Goal: Answer question/provide support: Share knowledge or assist other users

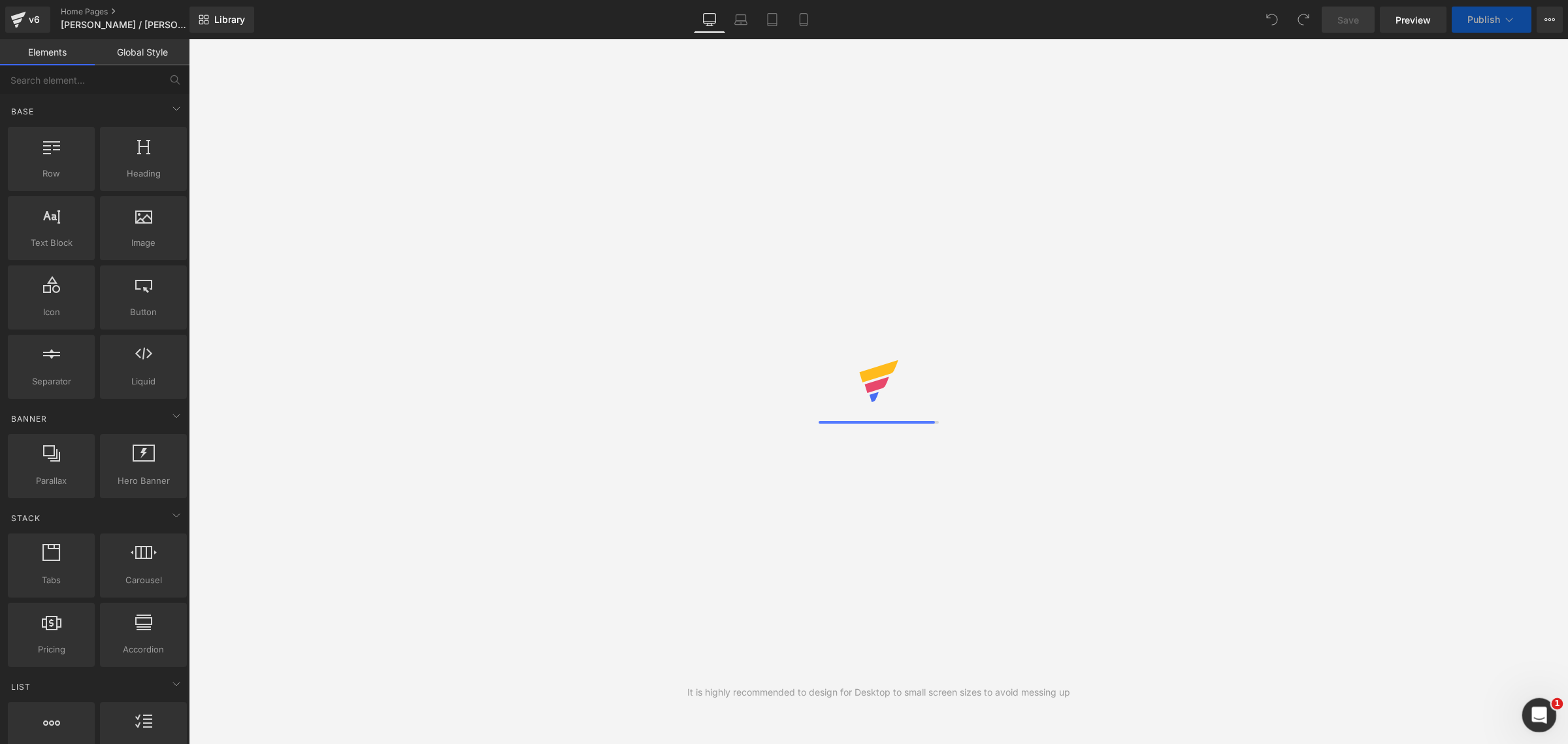
click at [1534, 718] on icon "Open Intercom Messenger" at bounding box center [1538, 713] width 21 height 21
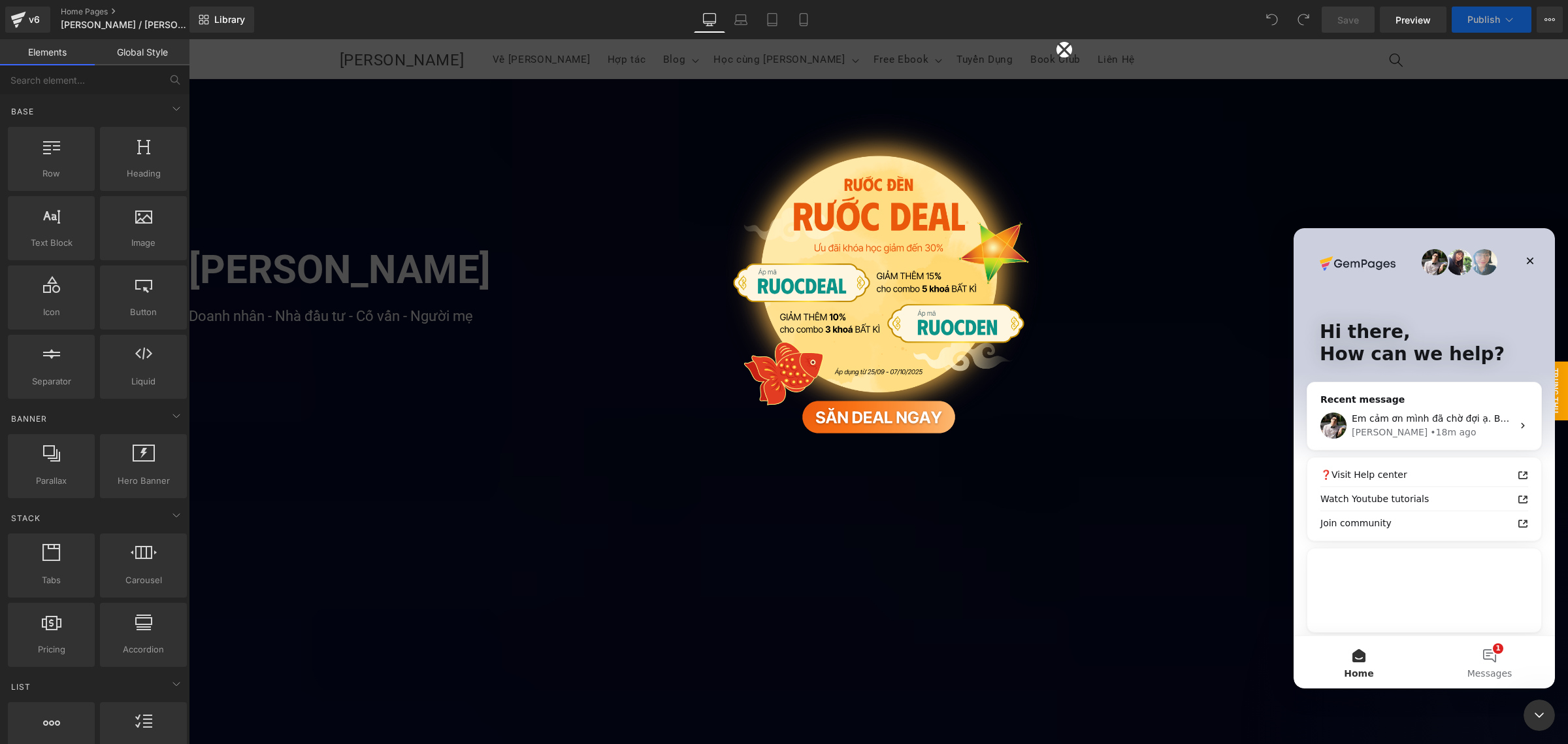
click at [1060, 47] on div at bounding box center [784, 352] width 1568 height 704
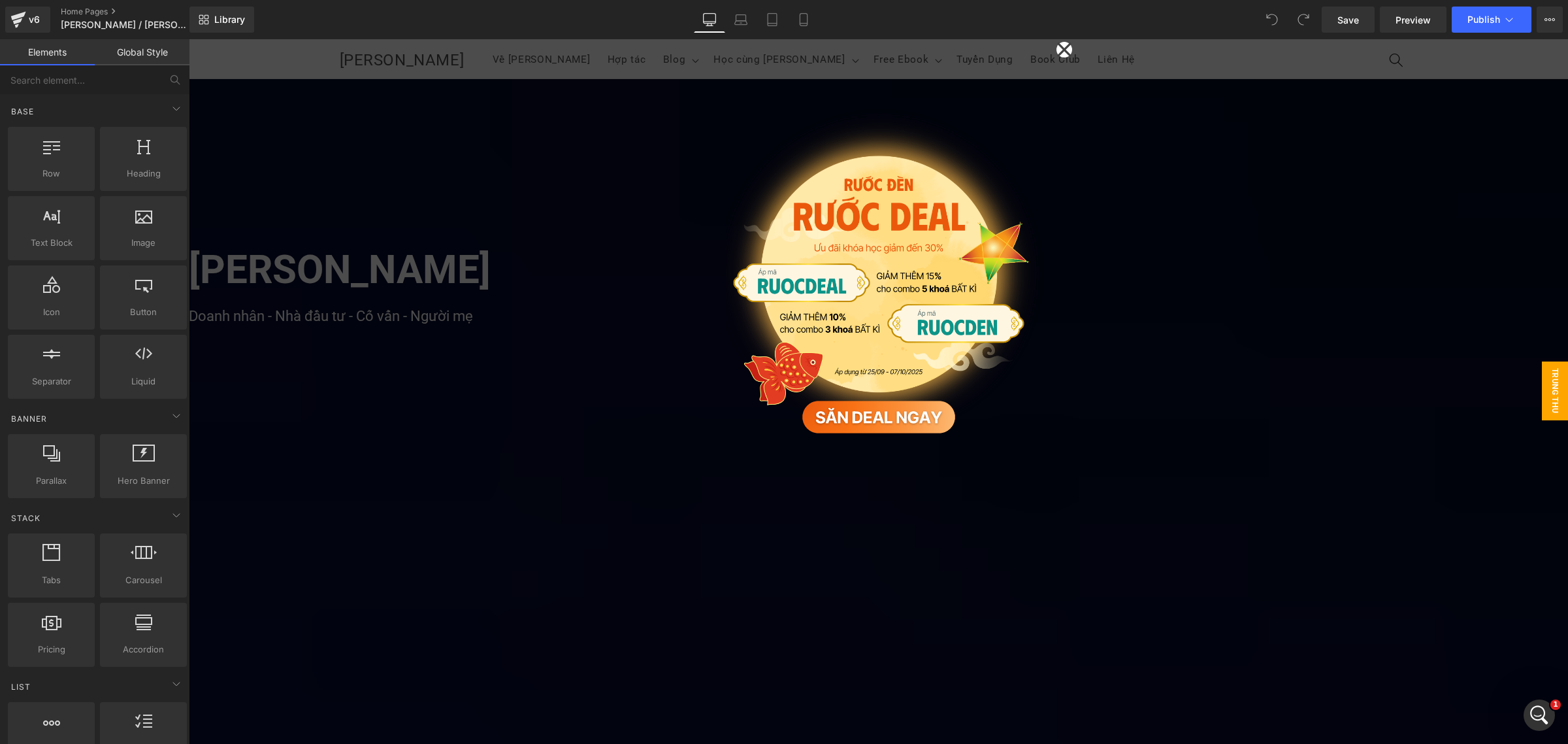
click at [1058, 47] on icon at bounding box center [1064, 49] width 15 height 65
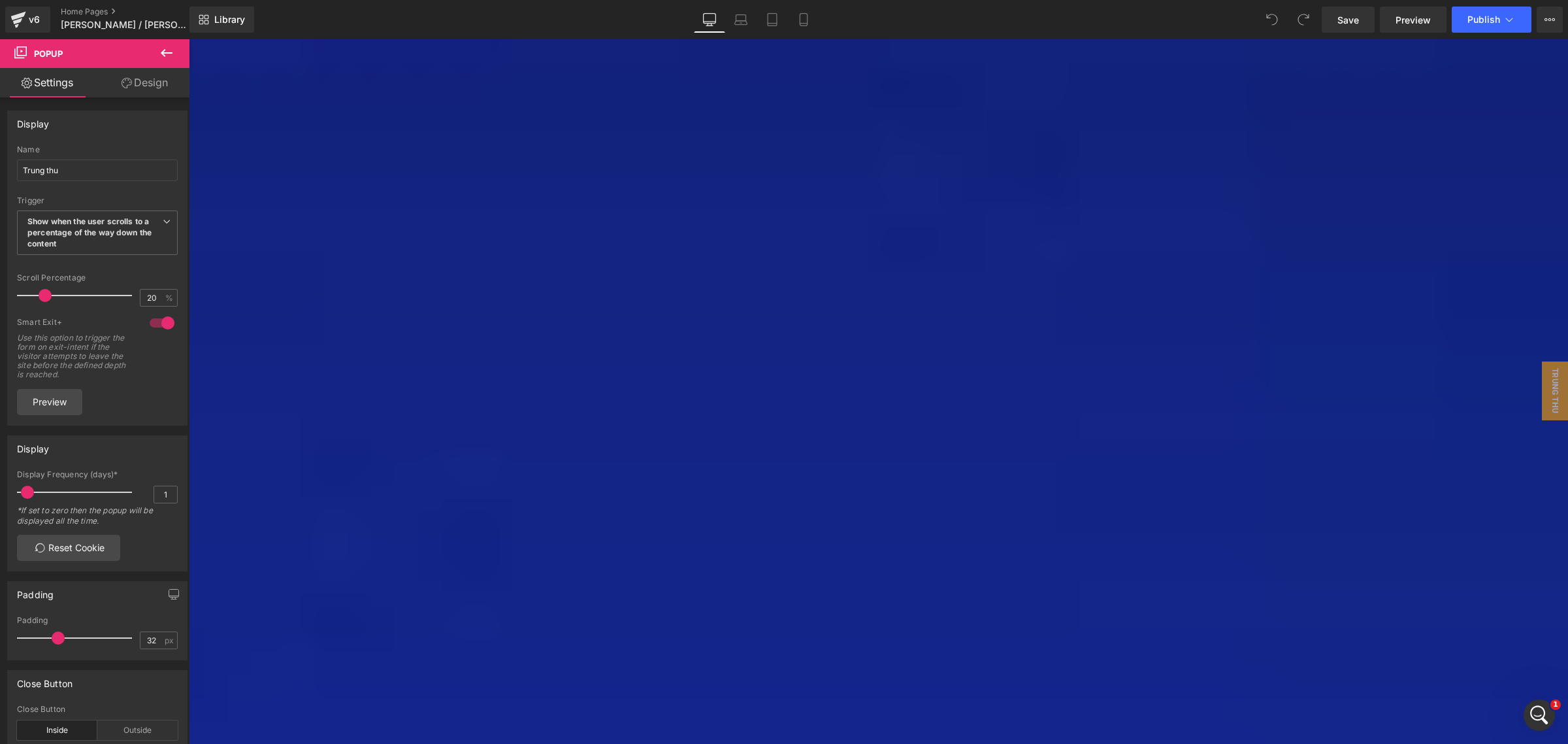
scroll to position [3882, 0]
click at [167, 53] on icon at bounding box center [167, 53] width 15 height 16
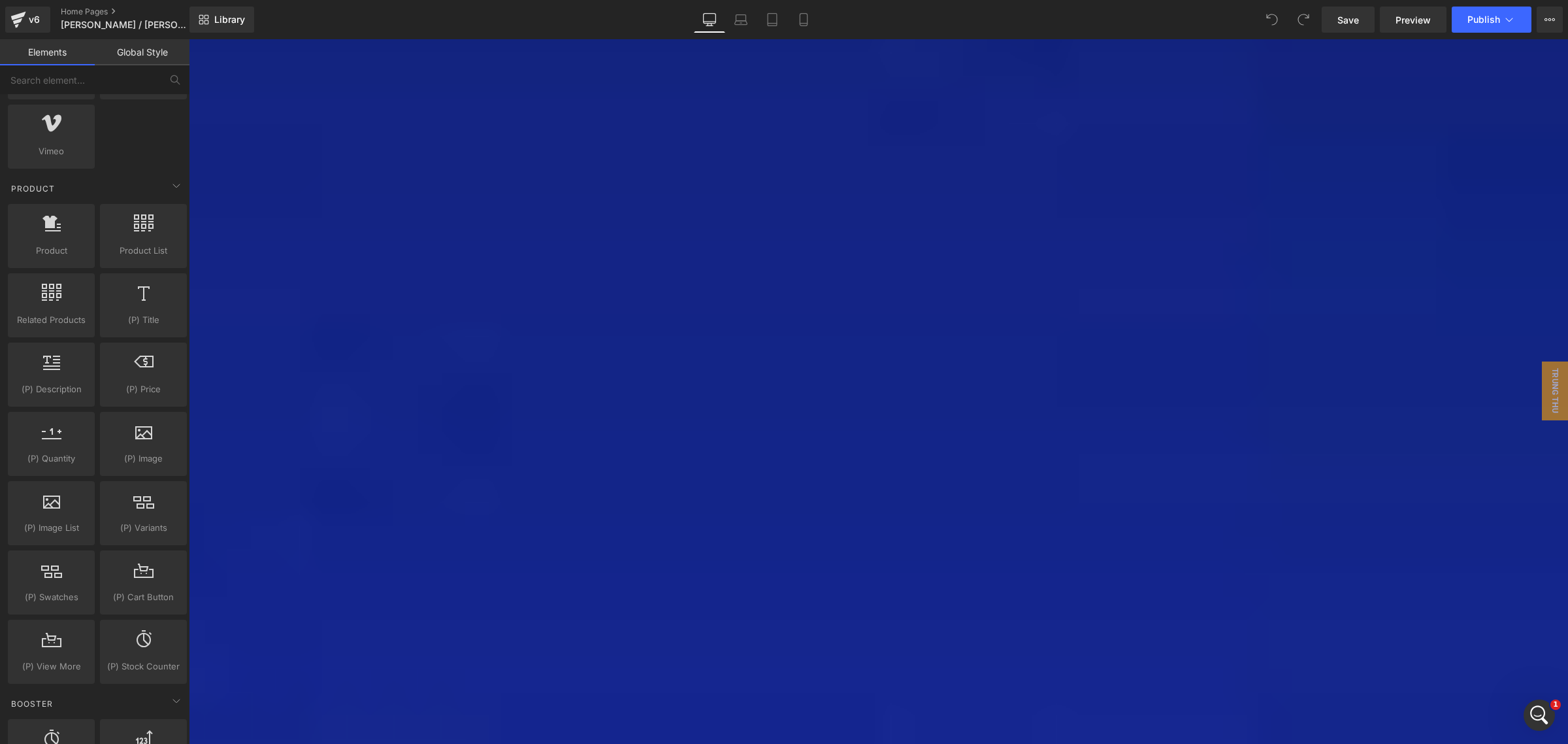
scroll to position [0, 0]
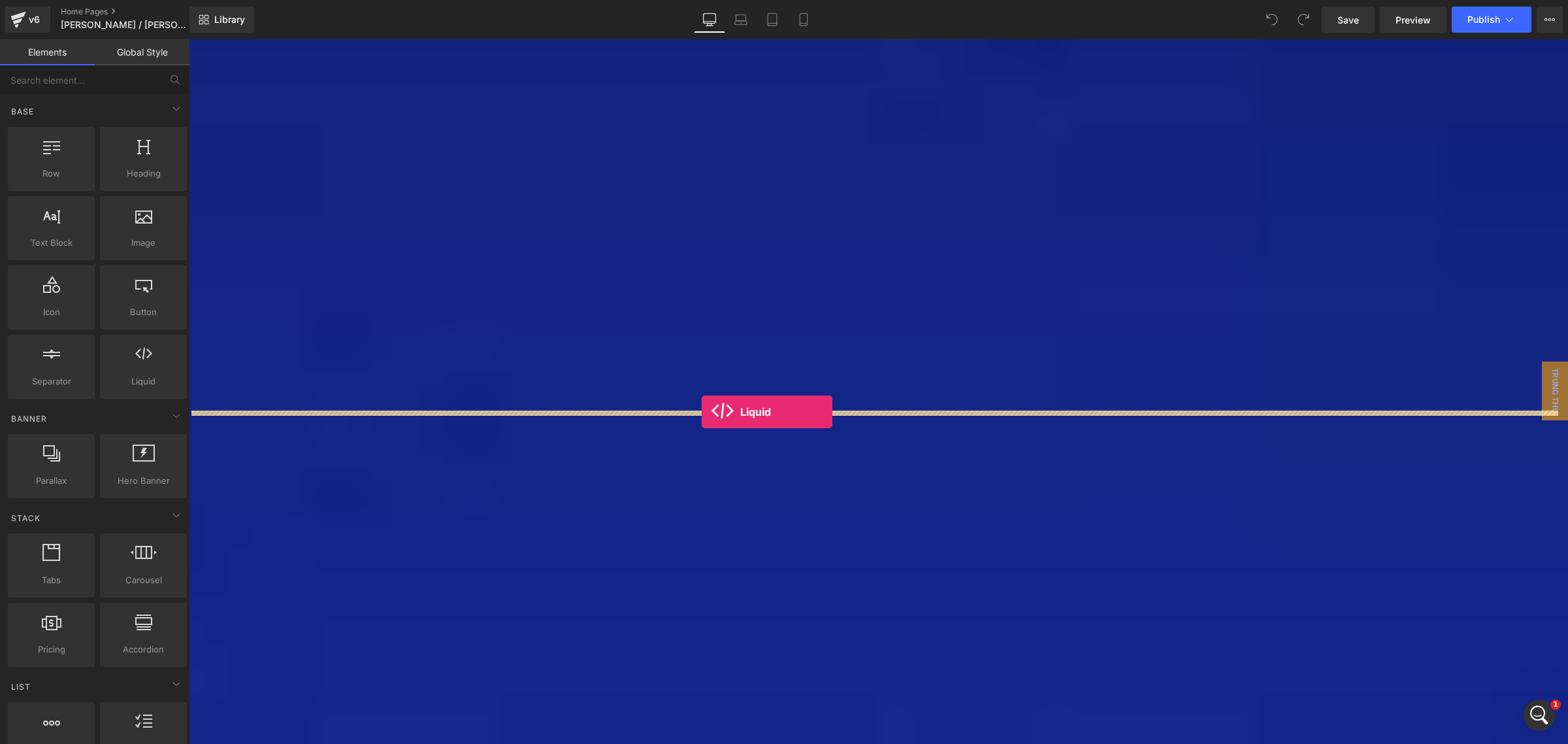
drag, startPoint x: 346, startPoint y: 411, endPoint x: 702, endPoint y: 412, distance: 356.0
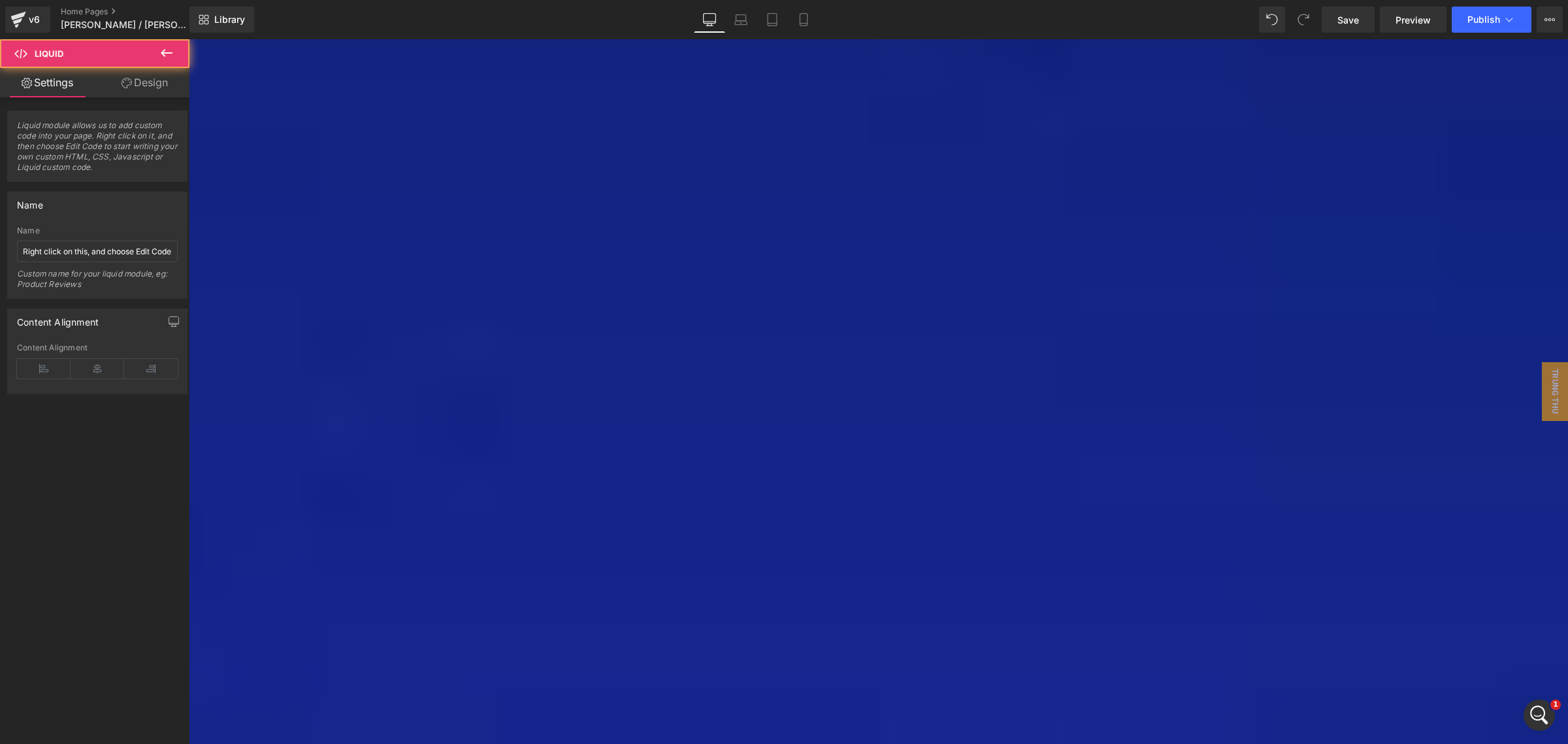
scroll to position [3072, 0]
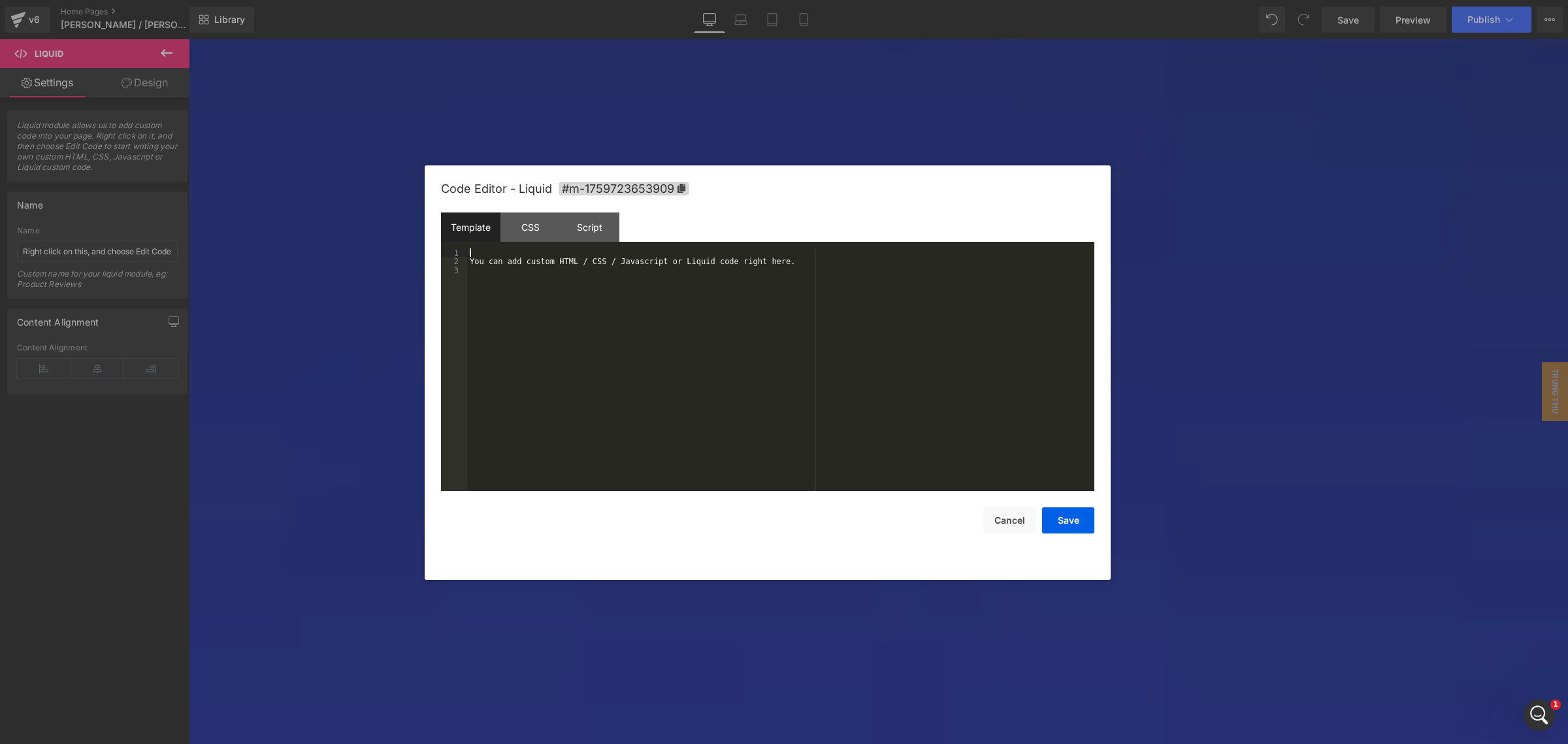
click at [595, 254] on div "You can add custom HTML / CSS / Javascript or Liquid code right here." at bounding box center [781, 378] width 628 height 261
click at [596, 260] on div "You can add custom HTML / CSS / Javascript or Liquid code right here." at bounding box center [781, 378] width 628 height 261
click at [1539, 706] on icon "Open Intercom Messenger" at bounding box center [1538, 713] width 21 height 21
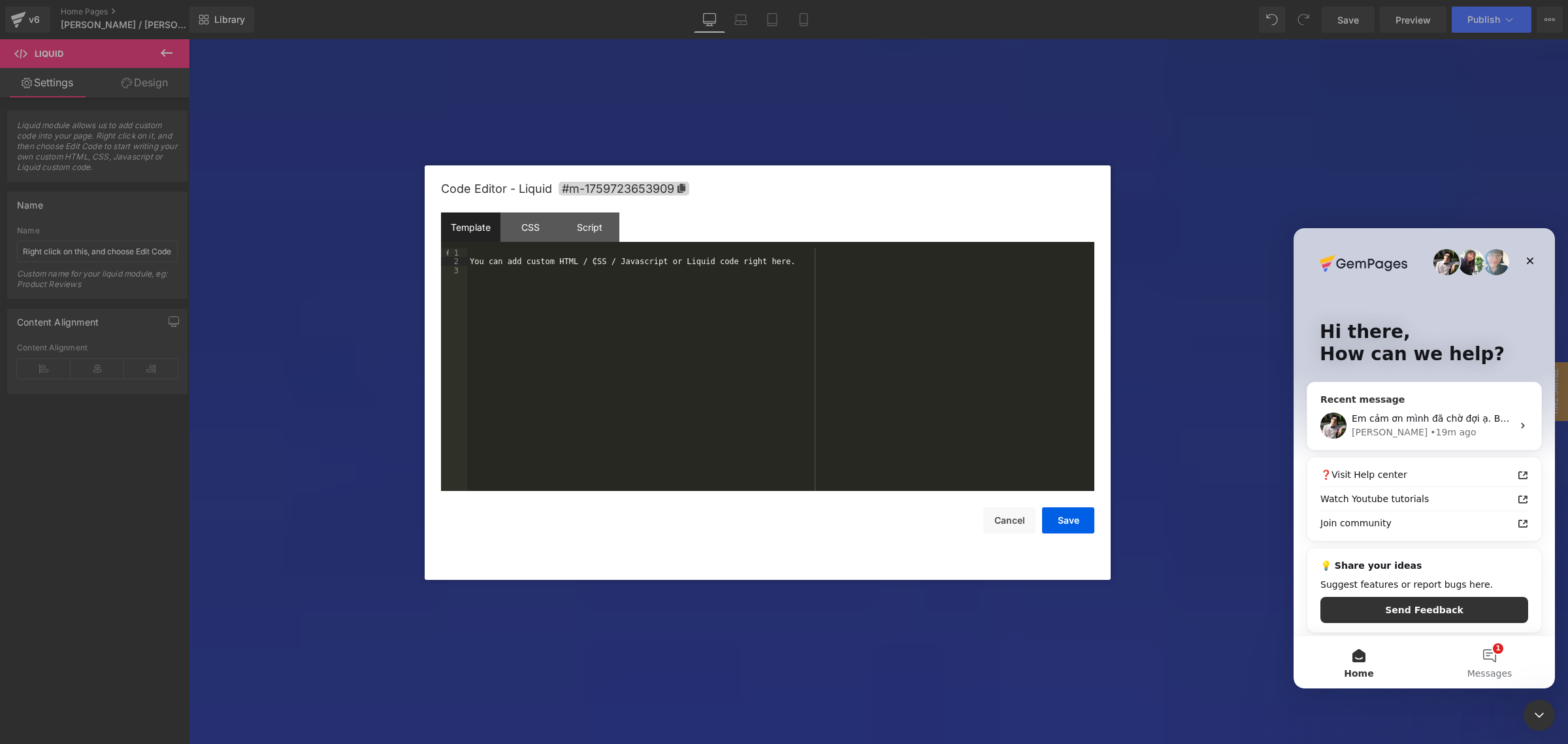
click at [1425, 425] on div "[PERSON_NAME] • 19m ago" at bounding box center [1432, 432] width 161 height 14
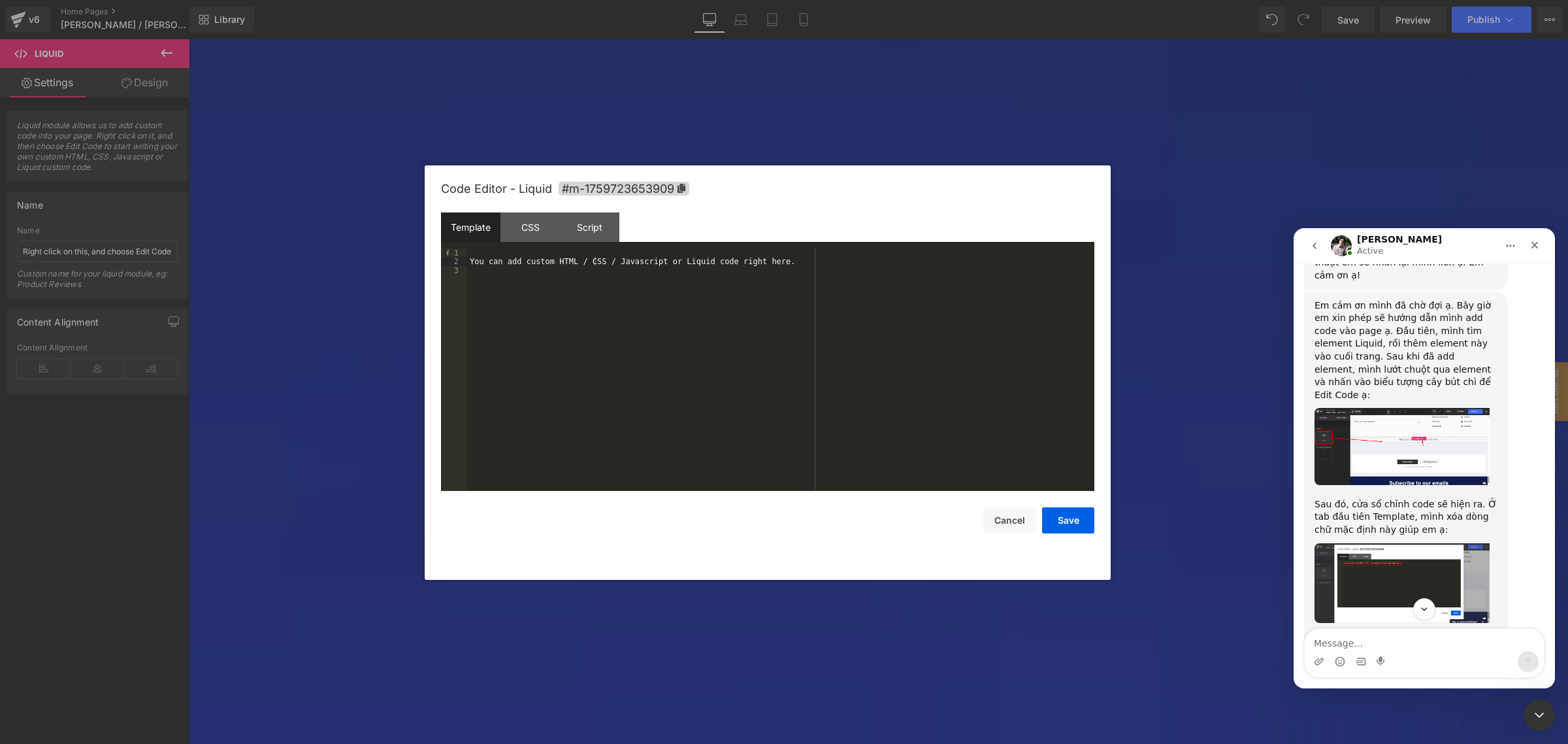
scroll to position [1277, 0]
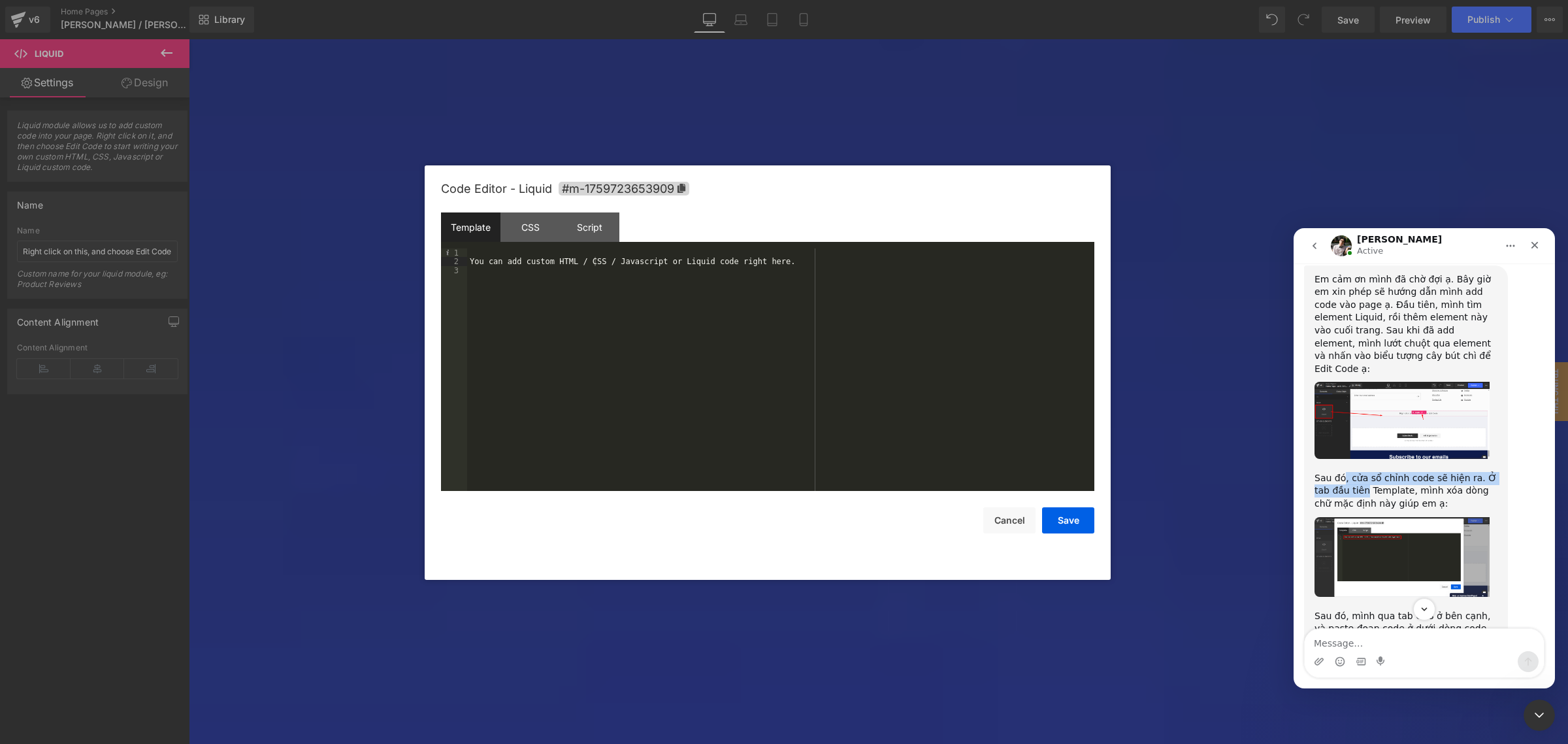
click at [1346, 472] on div "Sau đó, cửa sổ chỉnh code sẽ hiện ra. Ở tab đầu tiên Template, mình xóa dòng ch…" at bounding box center [1405, 491] width 183 height 39
click at [1408, 517] on img "Adrian says…" at bounding box center [1401, 557] width 175 height 79
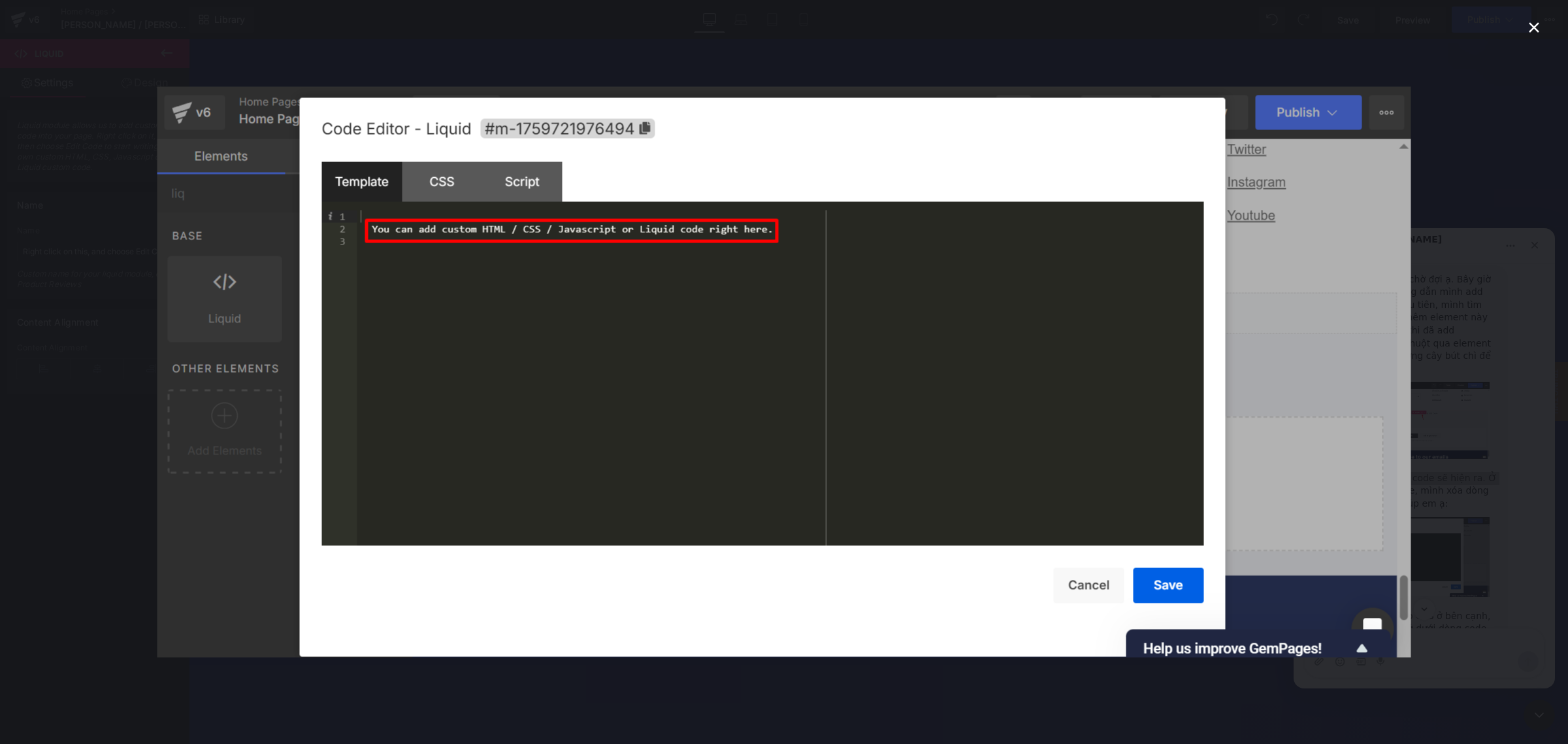
click at [1513, 509] on div "Intercom messenger" at bounding box center [784, 372] width 1568 height 744
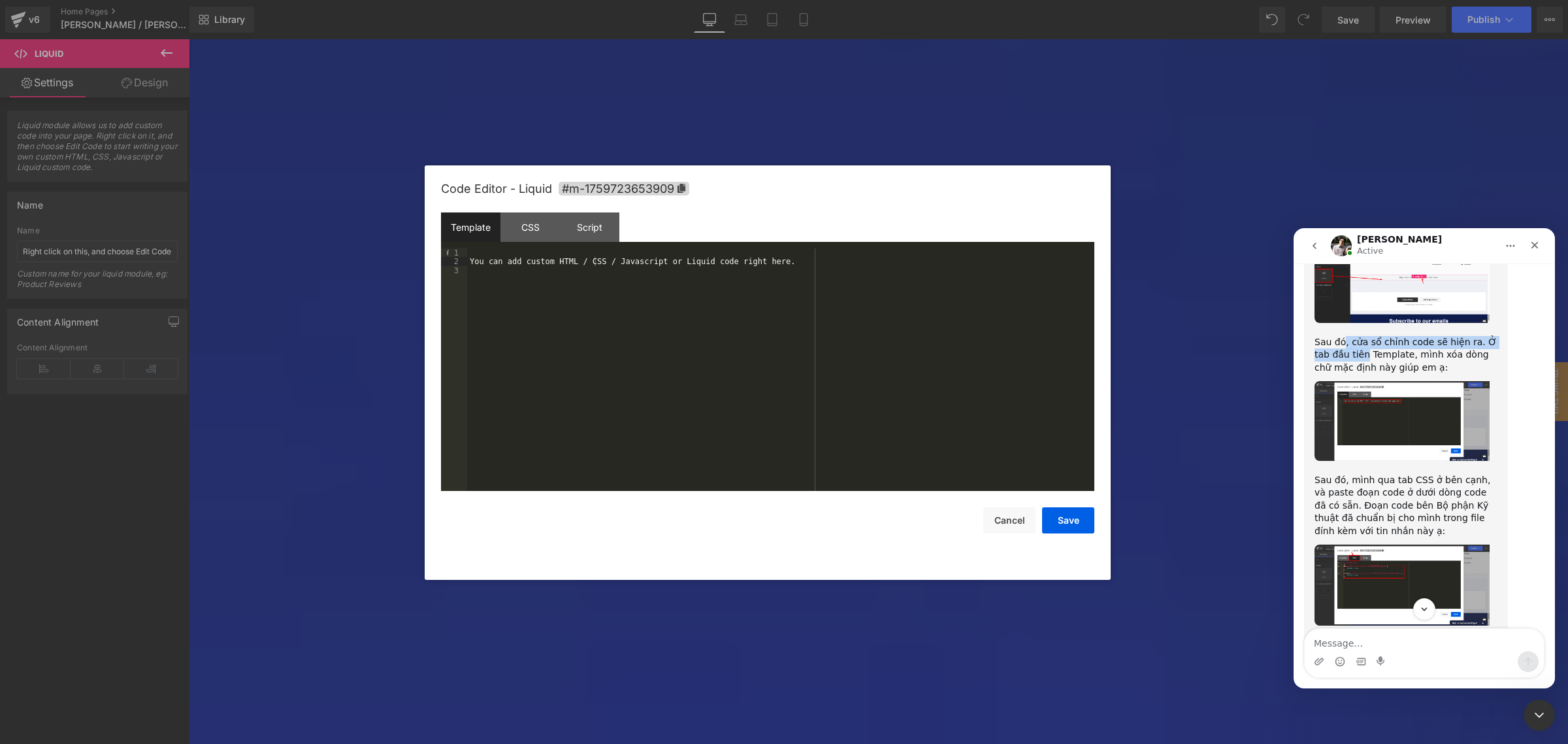
scroll to position [1440, 0]
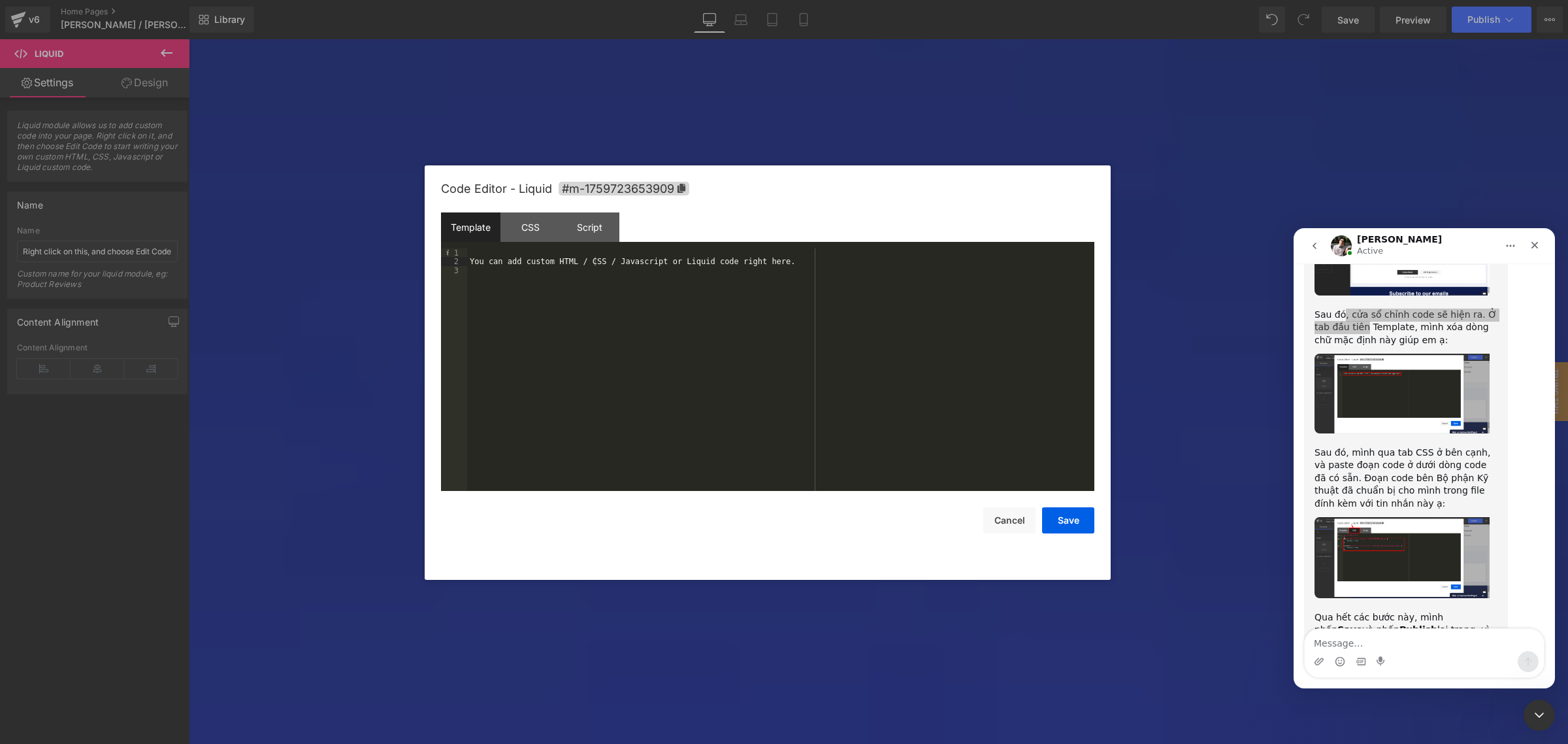
click at [660, 272] on div at bounding box center [784, 352] width 1568 height 704
click at [660, 272] on div "You can add custom HTML / CSS / Javascript or Liquid code right here." at bounding box center [781, 378] width 628 height 261
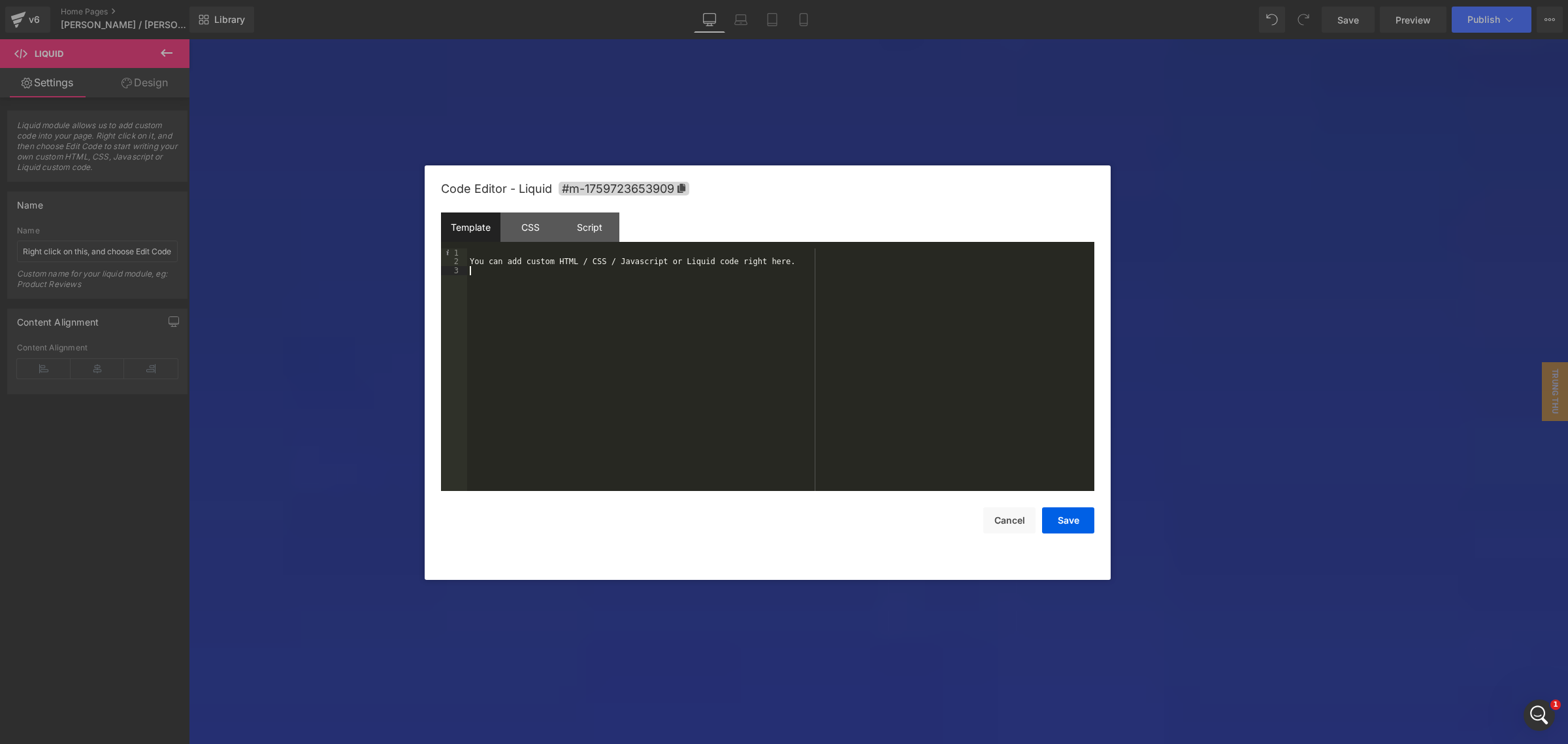
click at [661, 266] on div "You can add custom HTML / CSS / Javascript or Liquid code right here." at bounding box center [781, 378] width 628 height 261
click at [527, 221] on div "CSS" at bounding box center [530, 227] width 59 height 29
click at [554, 268] on div "#m-1759723653909 { }" at bounding box center [781, 378] width 628 height 261
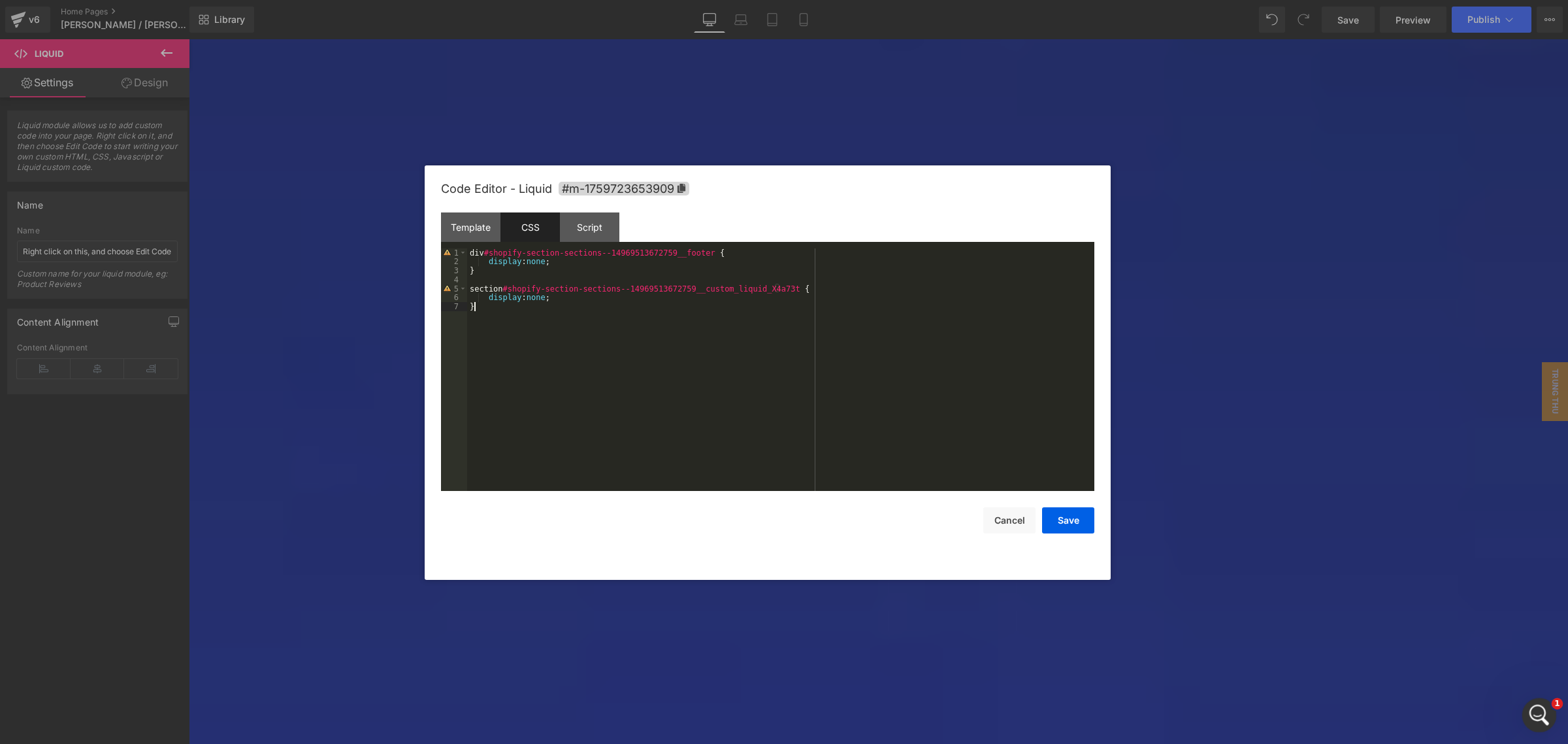
click at [1529, 717] on icon "Open Intercom Messenger" at bounding box center [1538, 713] width 21 height 21
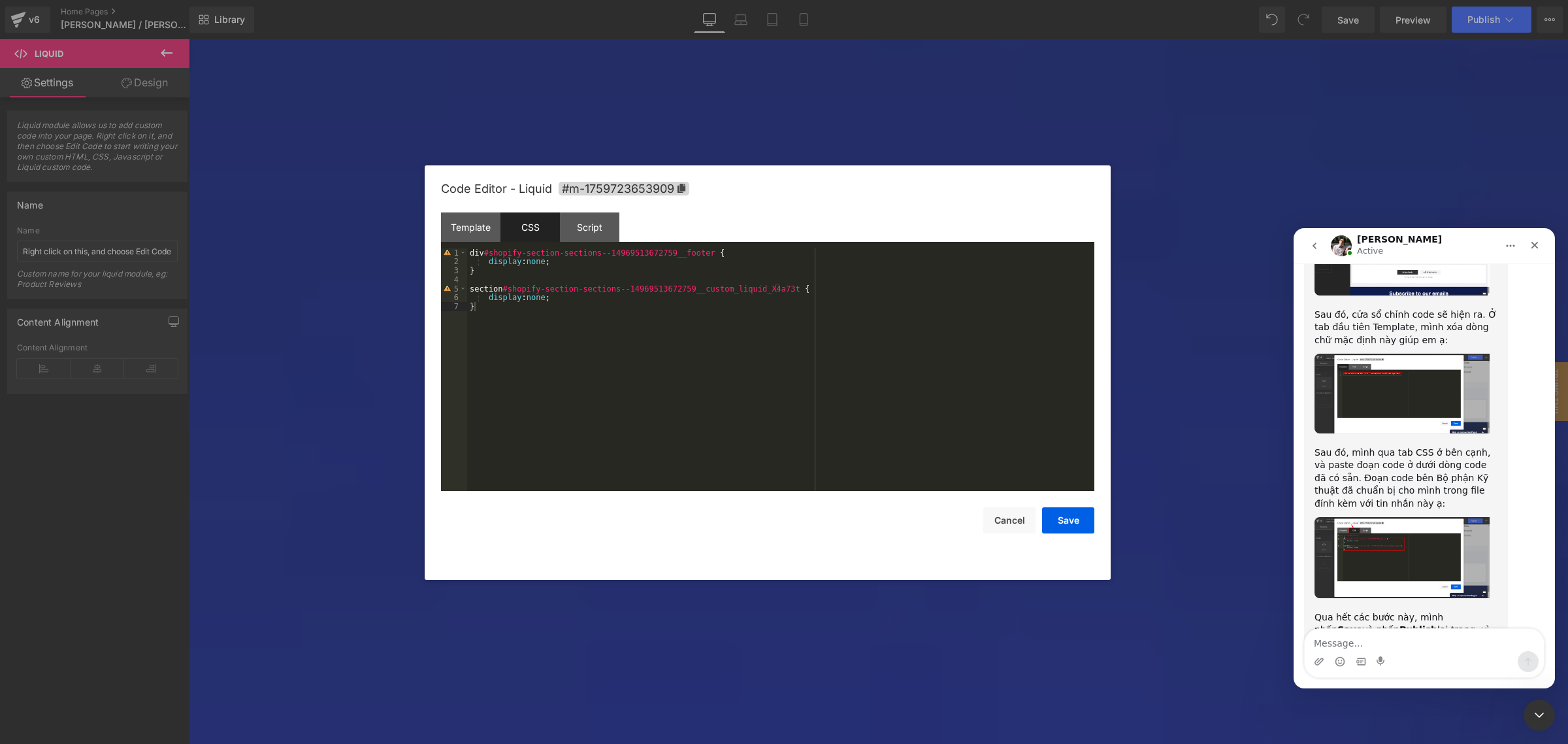
click at [1415, 517] on img "Adrian says…" at bounding box center [1401, 558] width 175 height 81
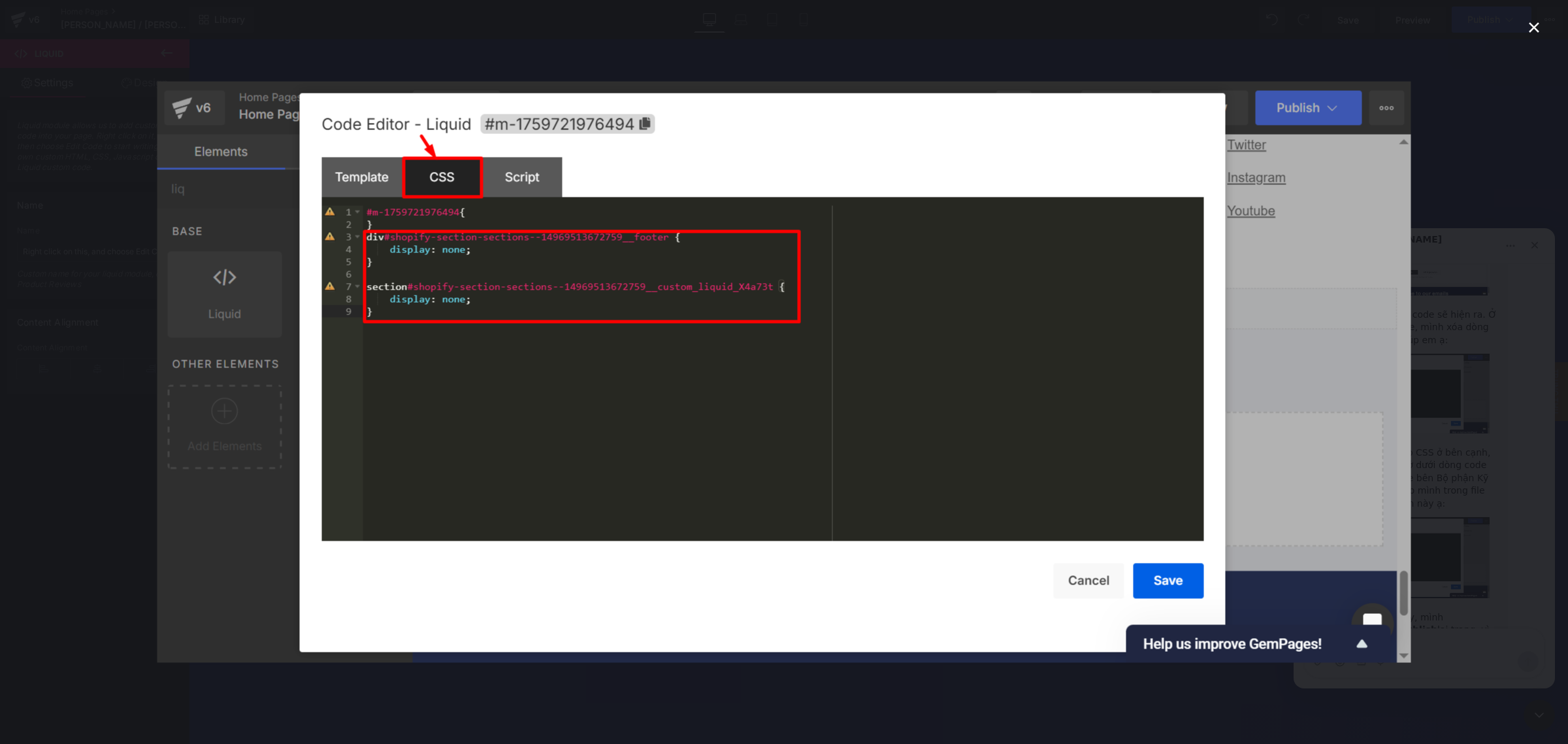
click at [1474, 494] on div "Intercom messenger" at bounding box center [784, 372] width 1568 height 744
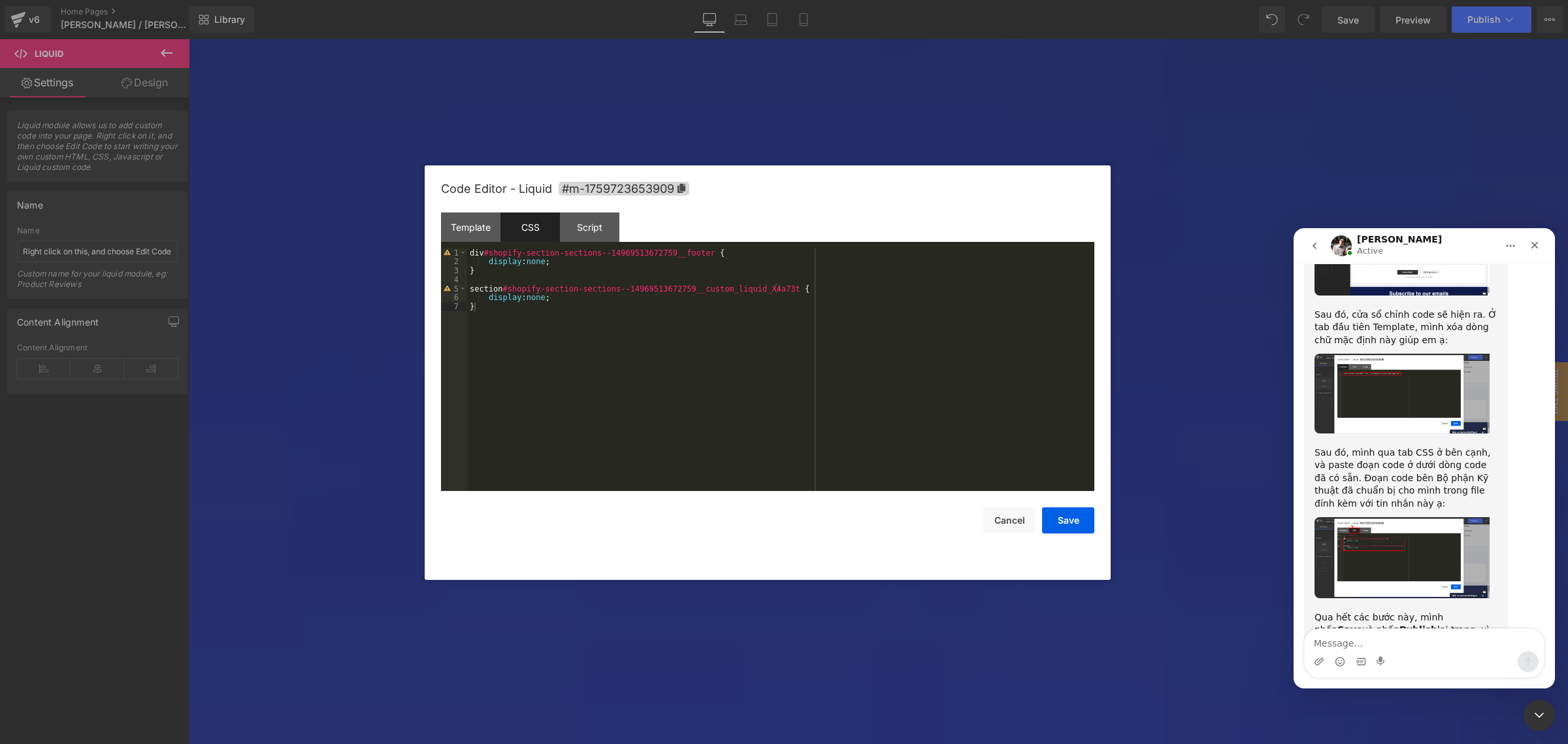
click at [759, 314] on div at bounding box center [784, 352] width 1568 height 704
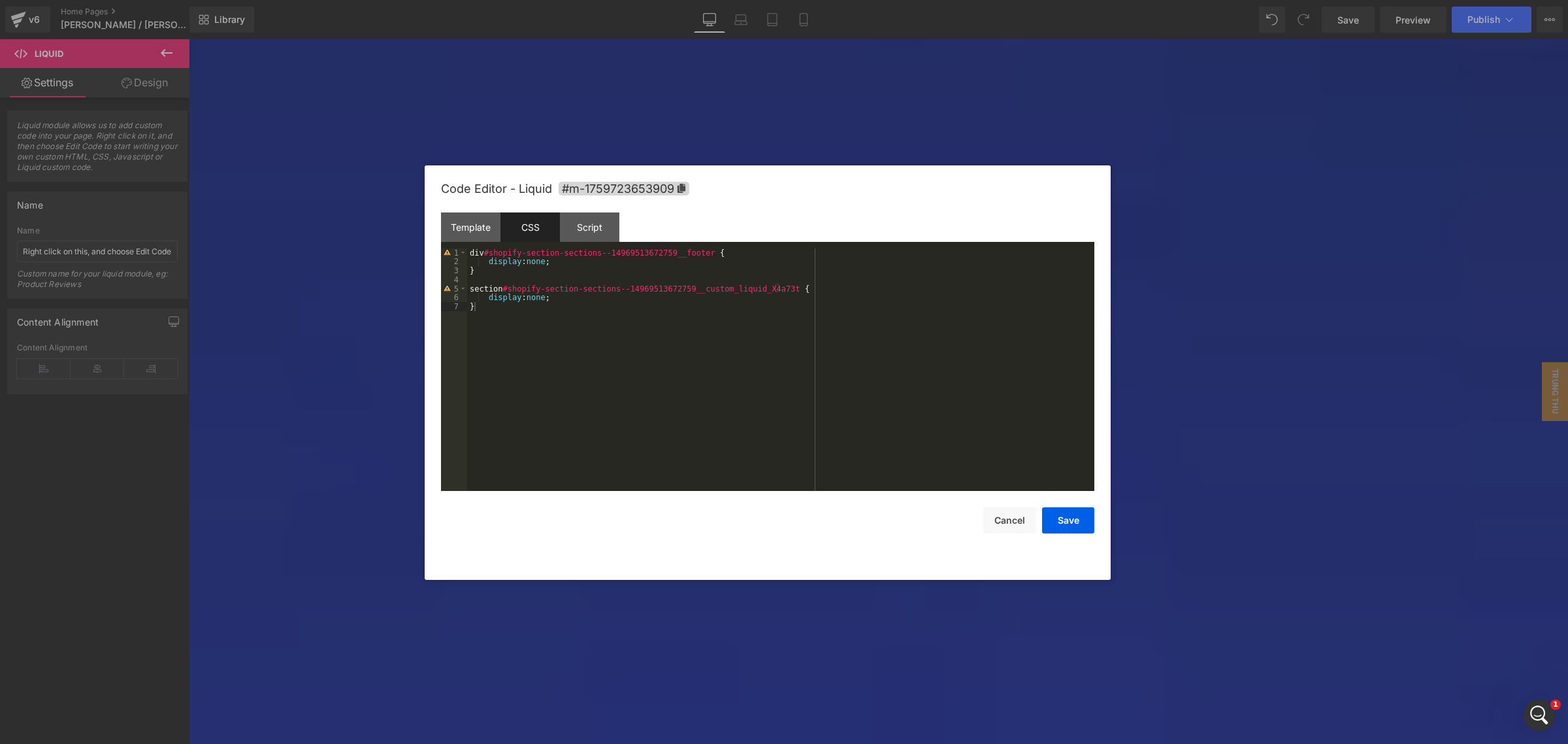
click at [725, 288] on div "div #shopify-section-sections--14969513672759__footer { display : none ; } sect…" at bounding box center [781, 378] width 628 height 261
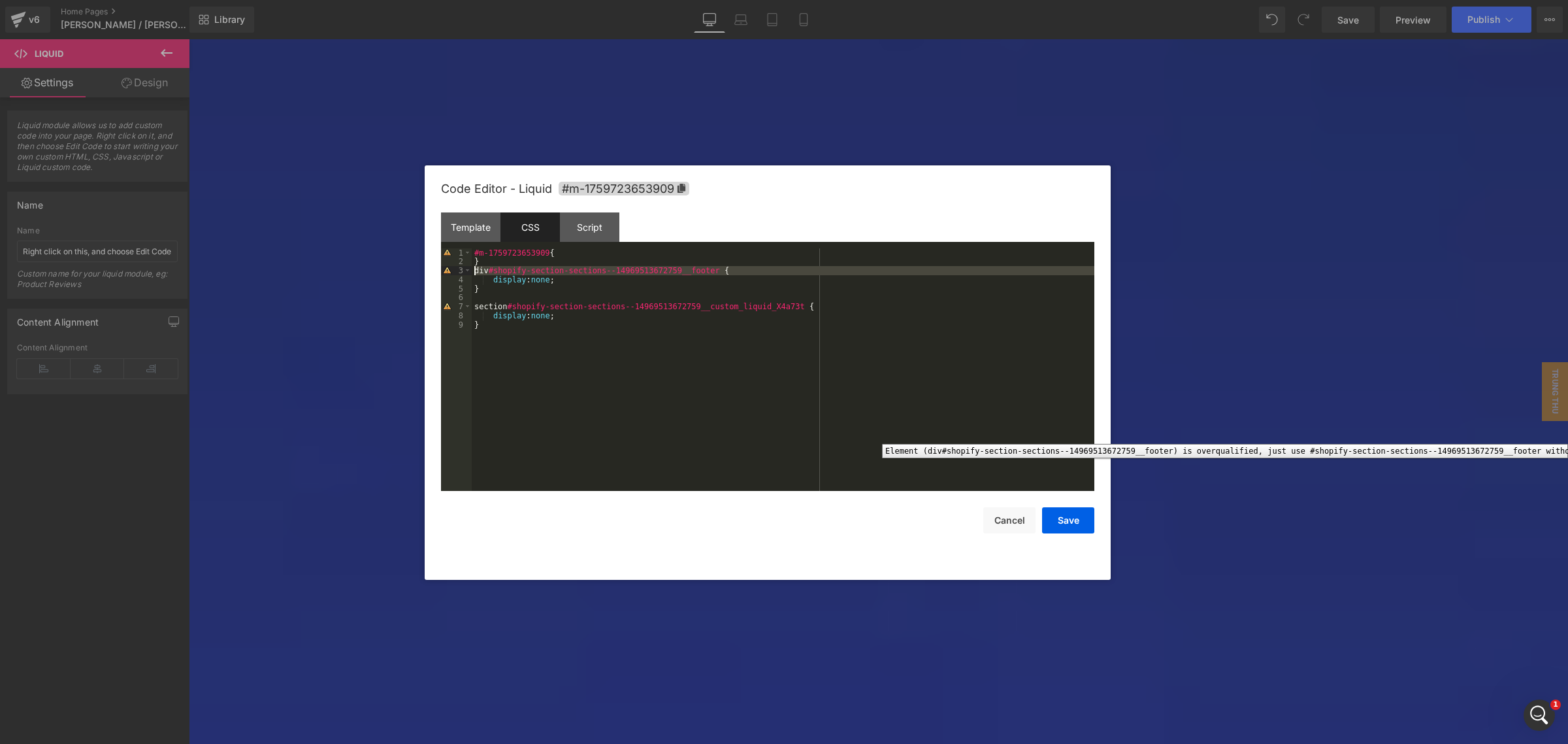
click at [447, 268] on div "3" at bounding box center [456, 270] width 31 height 9
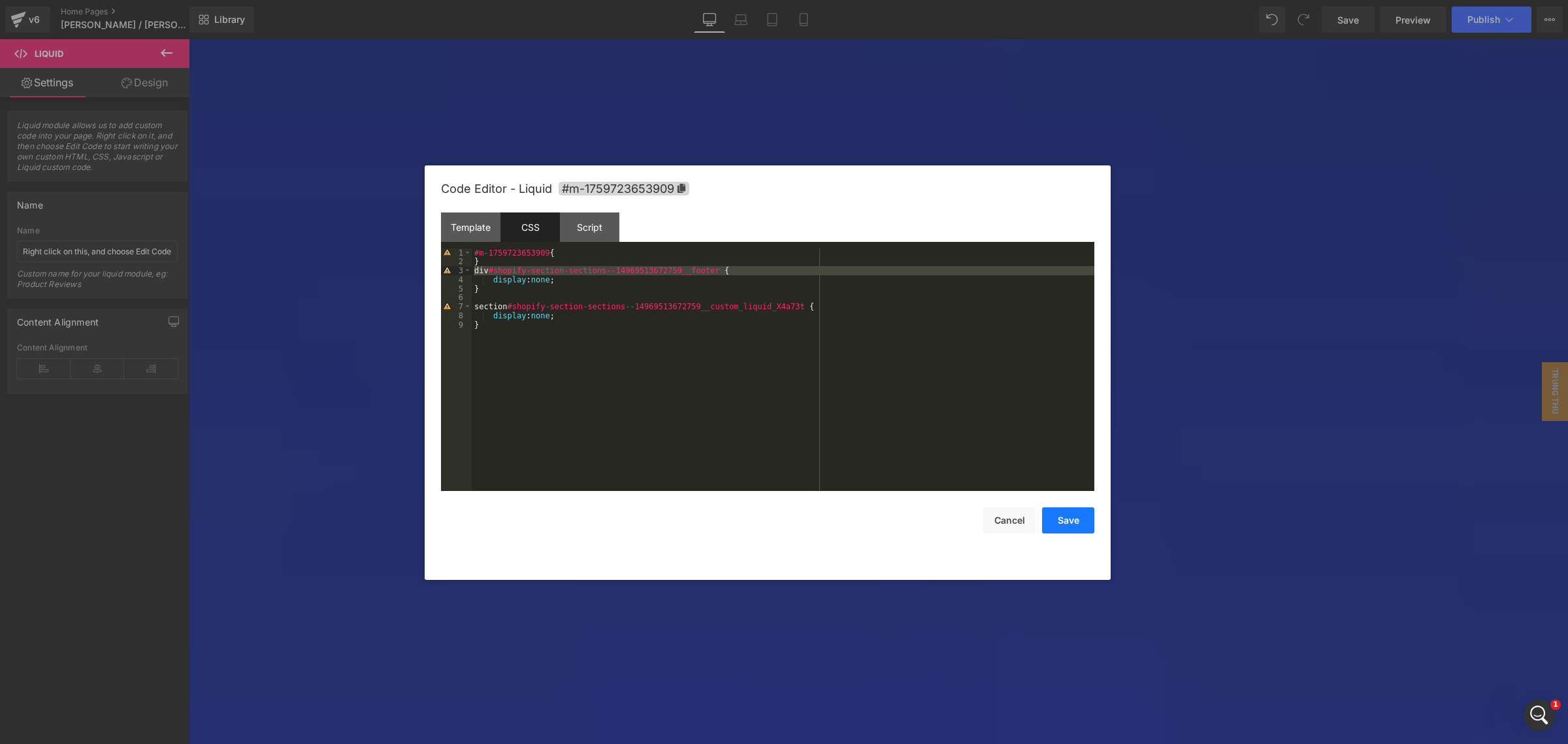
click at [1079, 523] on button "Save" at bounding box center [1068, 520] width 52 height 26
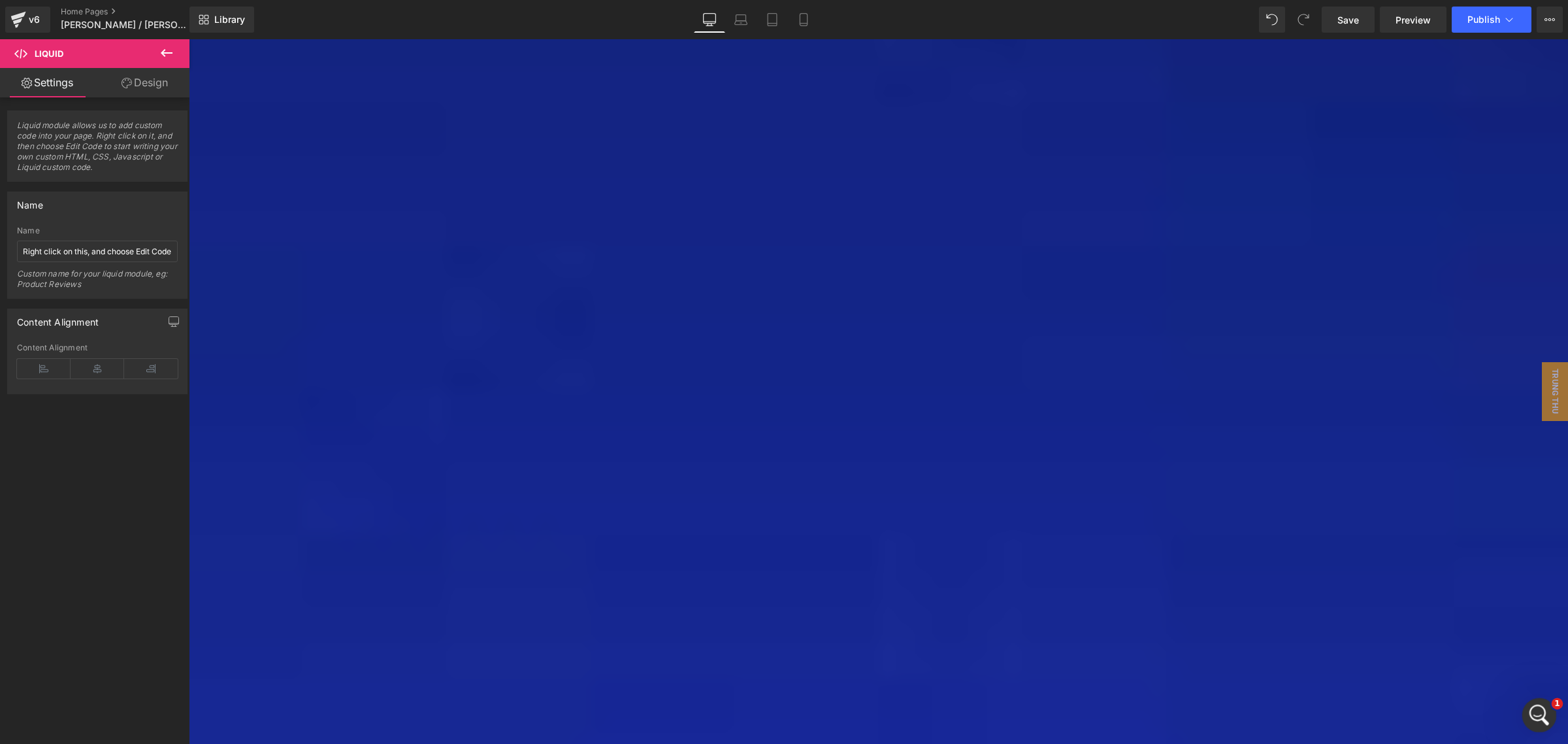
click at [1532, 711] on icon "Open Intercom Messenger" at bounding box center [1538, 713] width 21 height 21
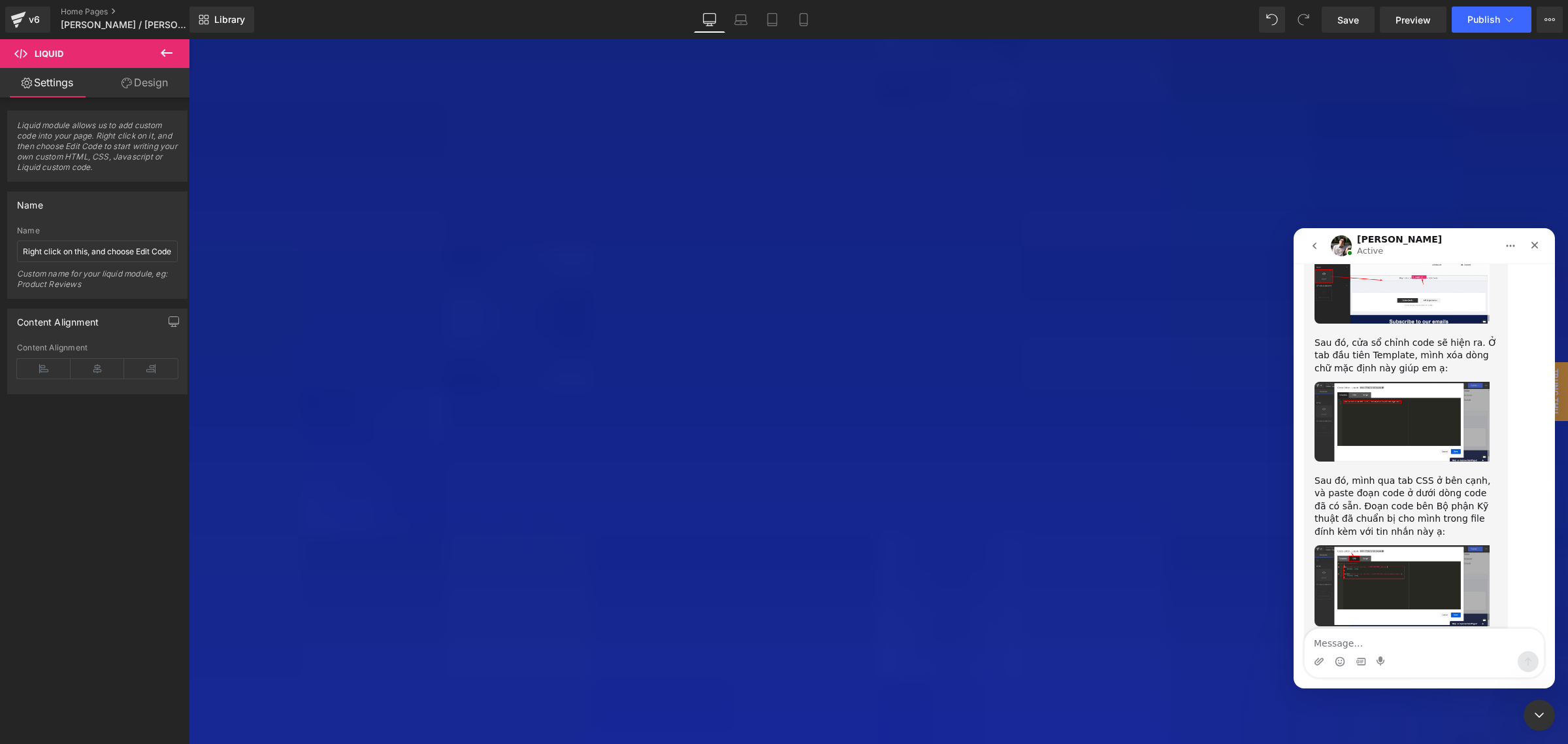
scroll to position [1440, 0]
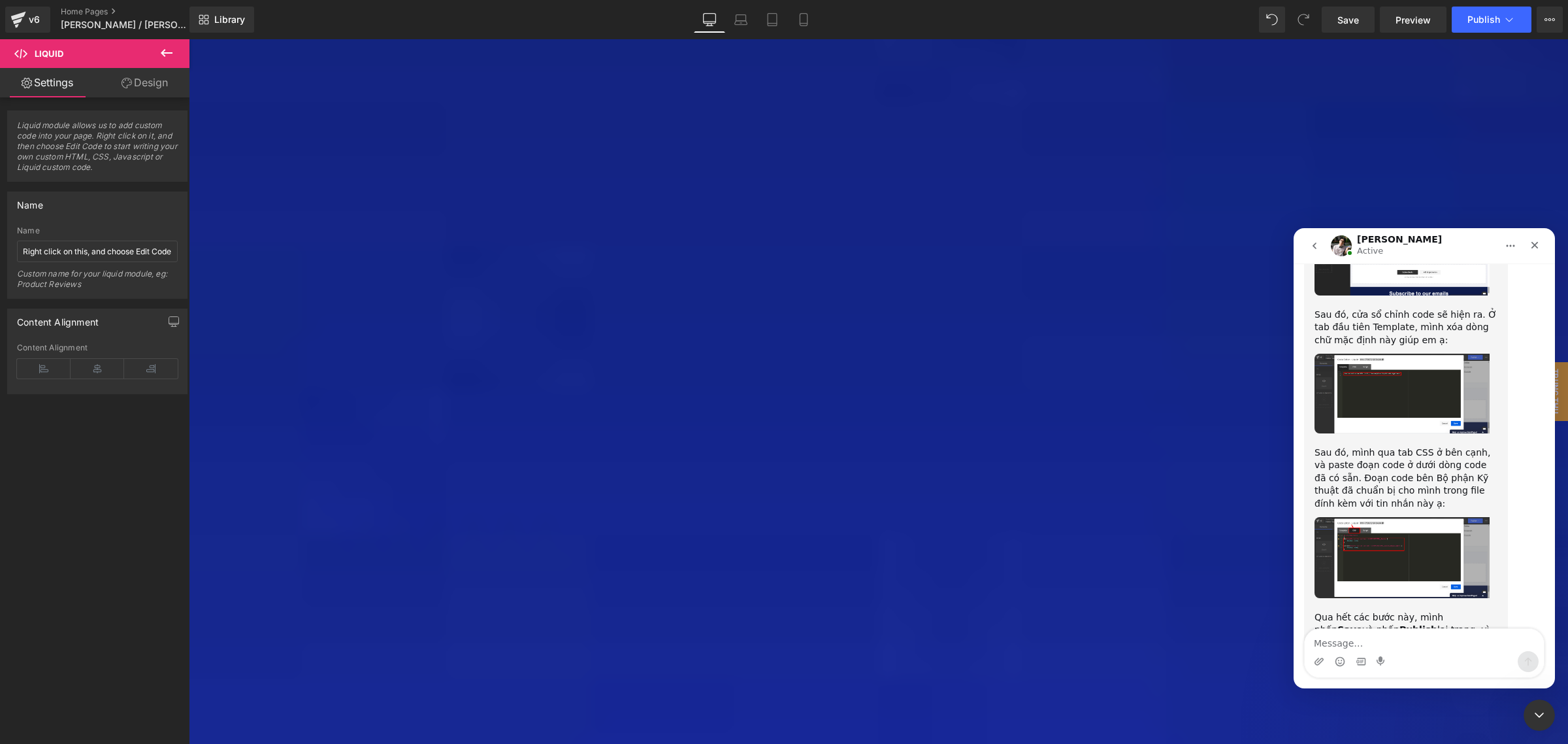
click at [1485, 15] on div at bounding box center [784, 352] width 1568 height 704
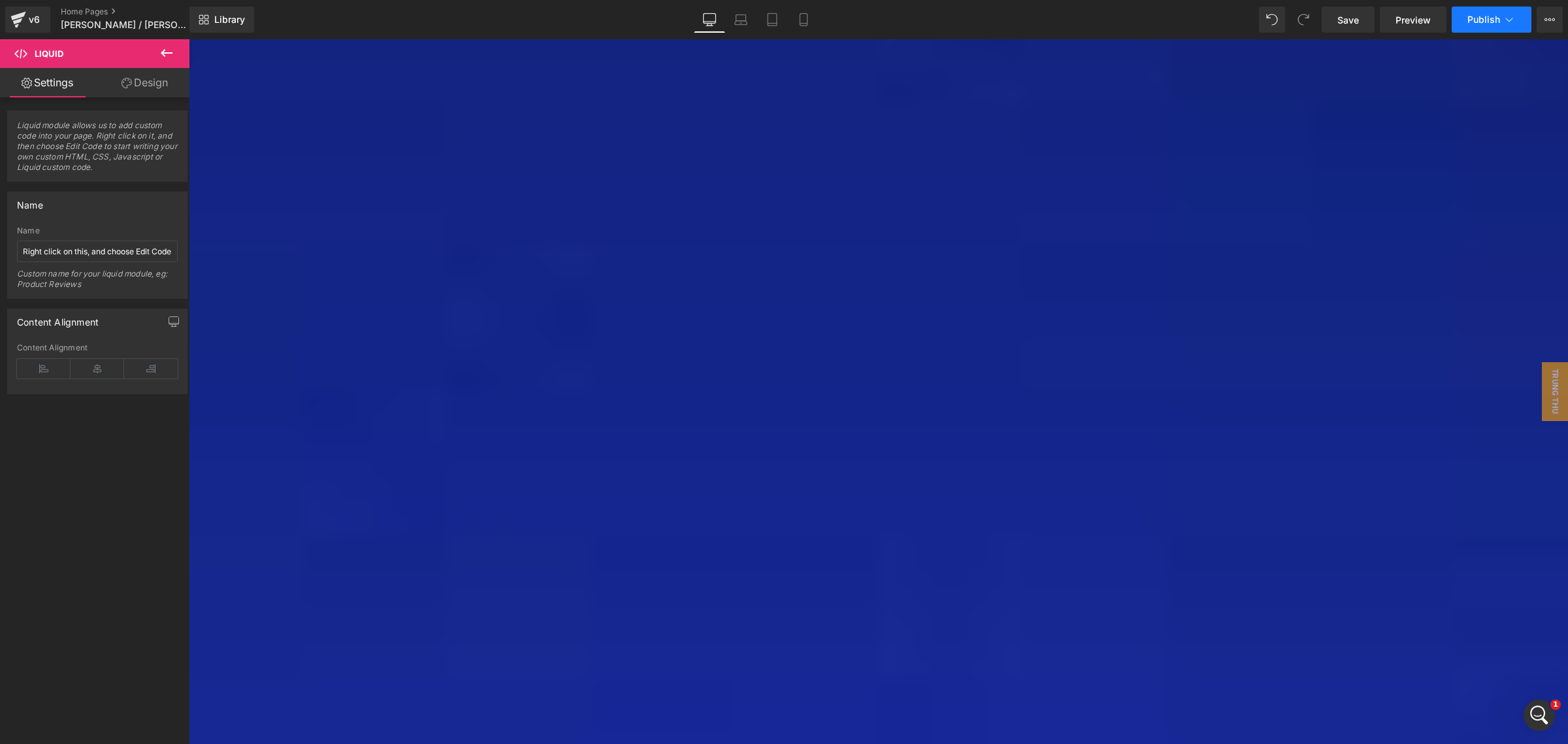
click at [1480, 15] on span "Publish" at bounding box center [1484, 19] width 33 height 11
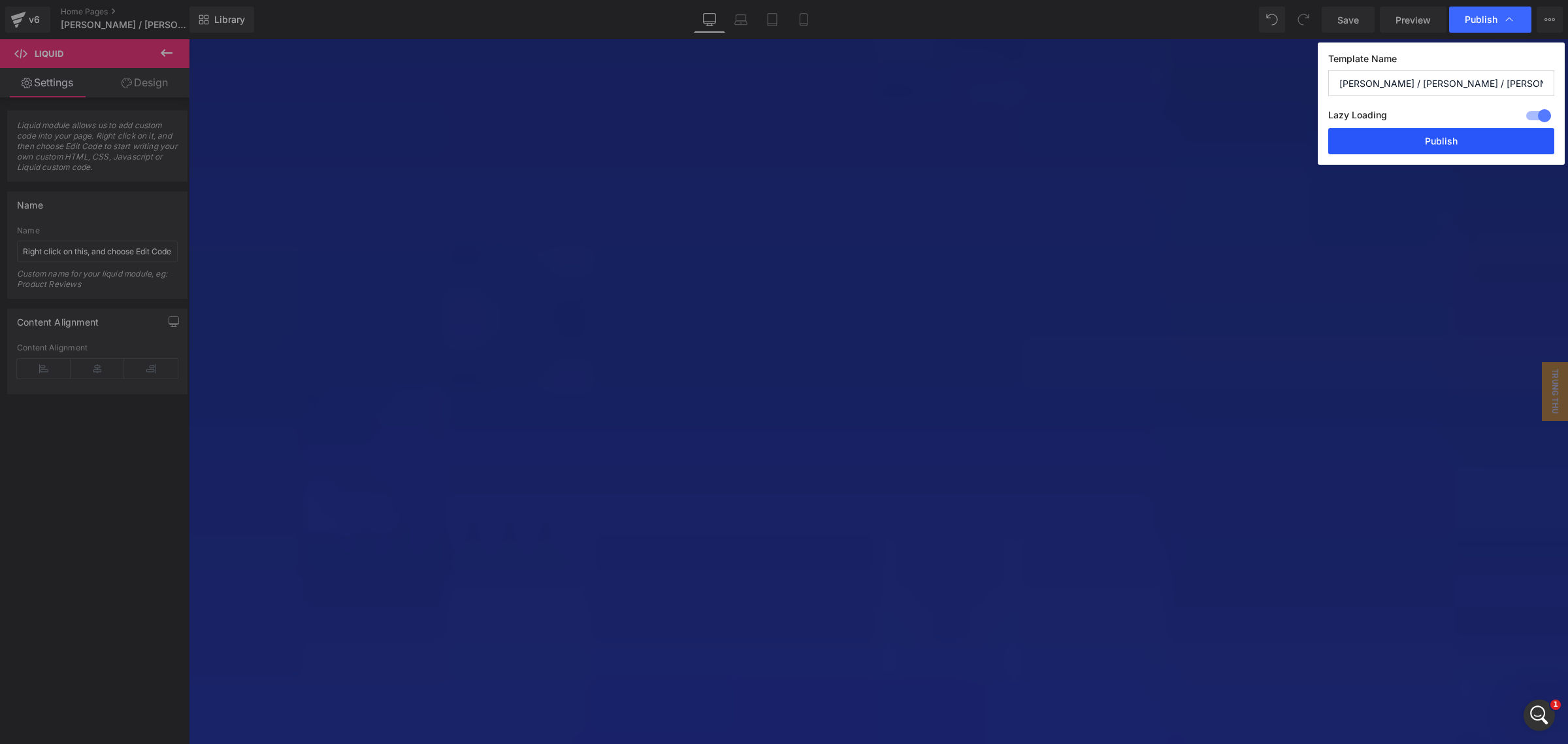
click at [1434, 145] on button "Publish" at bounding box center [1440, 140] width 226 height 26
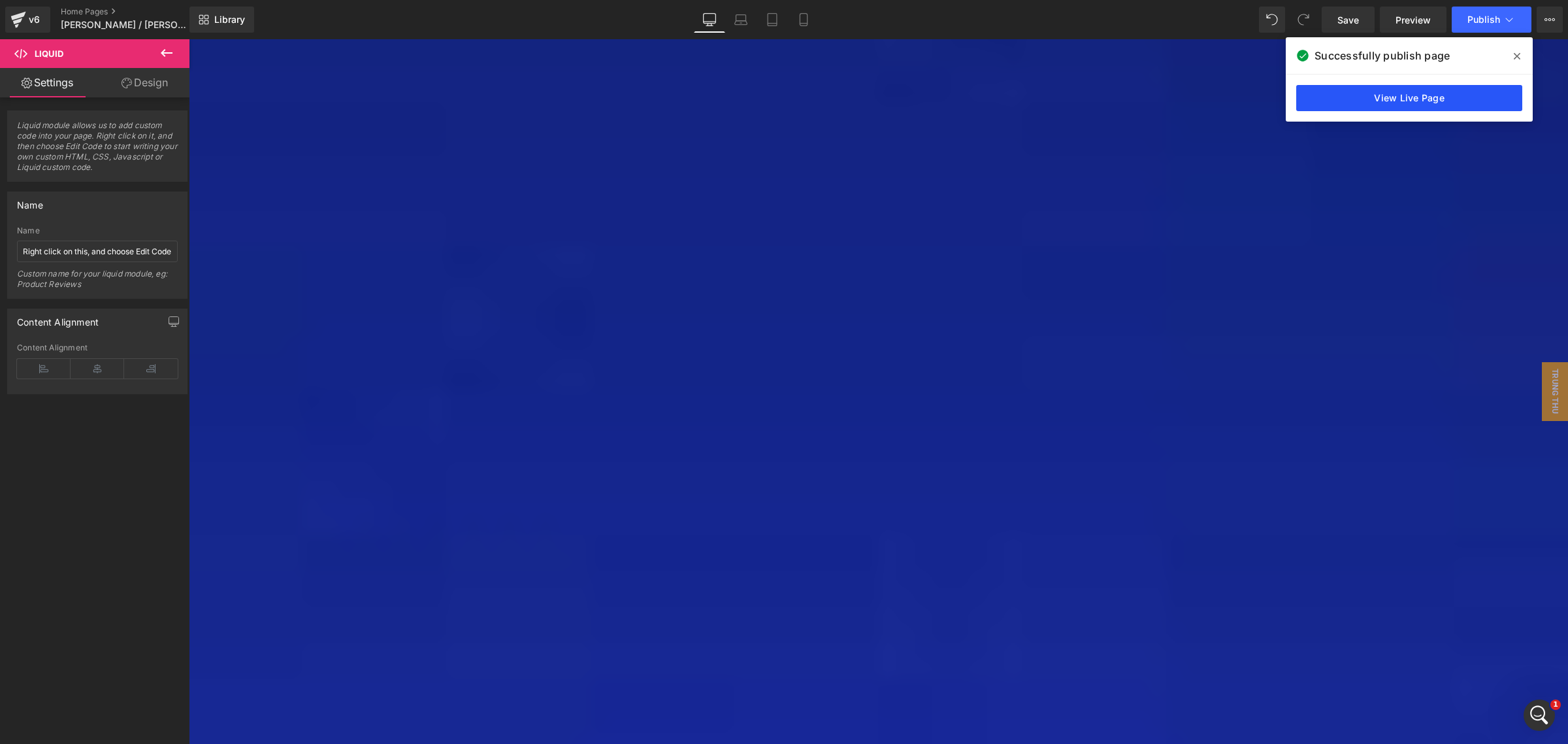
click at [1402, 106] on link "View Live Page" at bounding box center [1408, 98] width 226 height 26
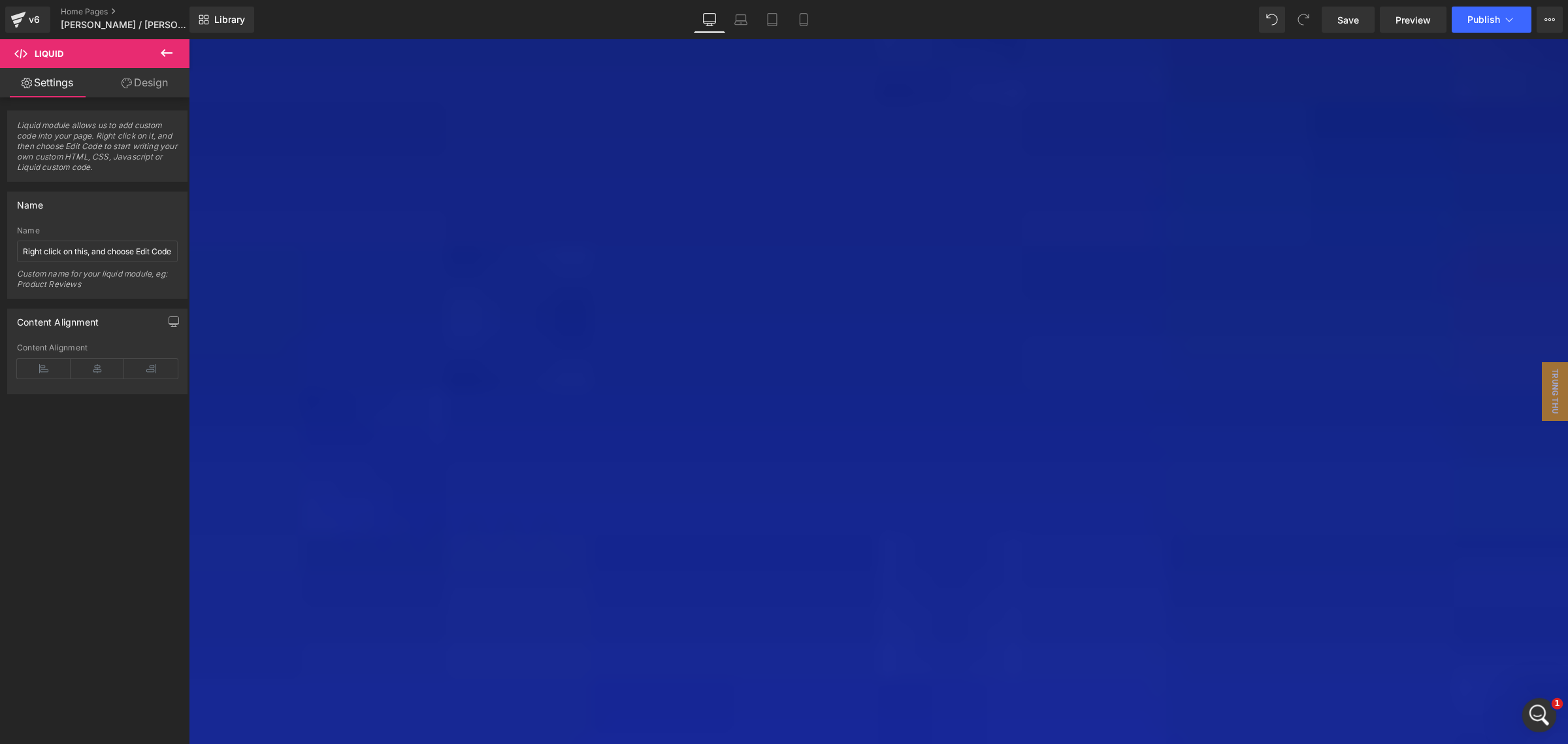
click at [1540, 719] on icon "Open Intercom Messenger" at bounding box center [1538, 713] width 21 height 21
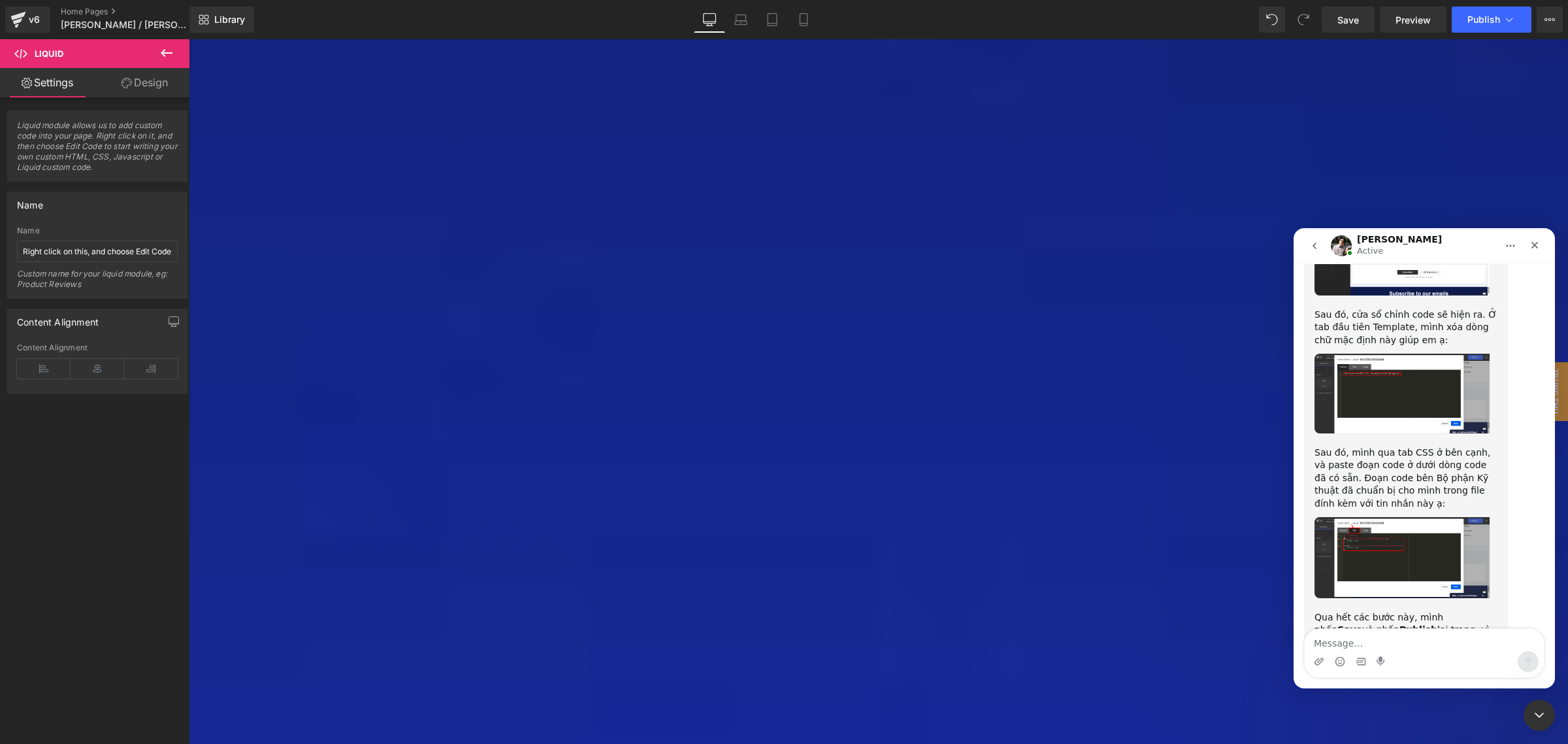
click at [1423, 644] on textarea "Message…" at bounding box center [1424, 639] width 239 height 22
type textarea "Ok"
type textarea "Mình đã update rồi nhe bạn, cảm ơn bạn"
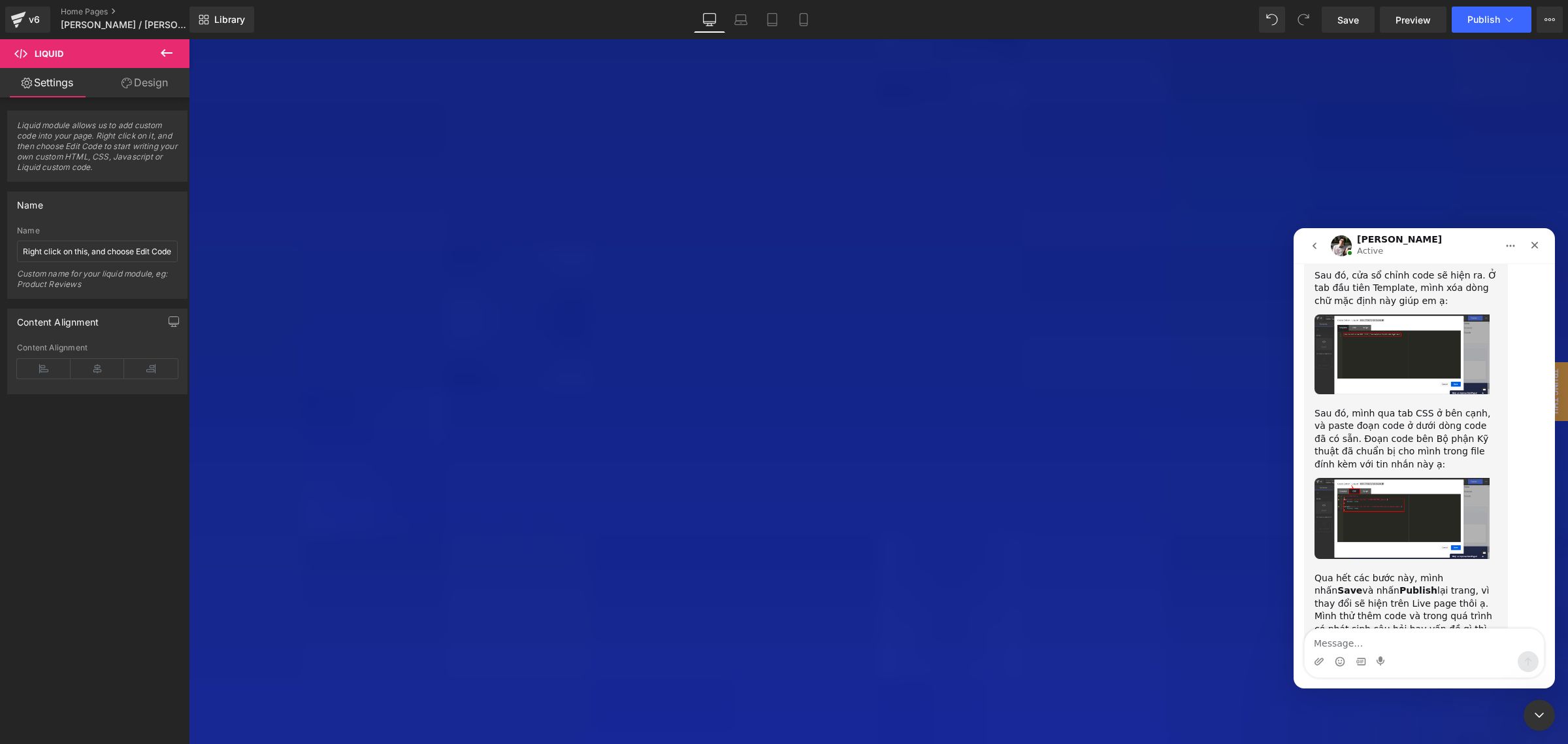
click at [289, 167] on div at bounding box center [784, 352] width 1568 height 704
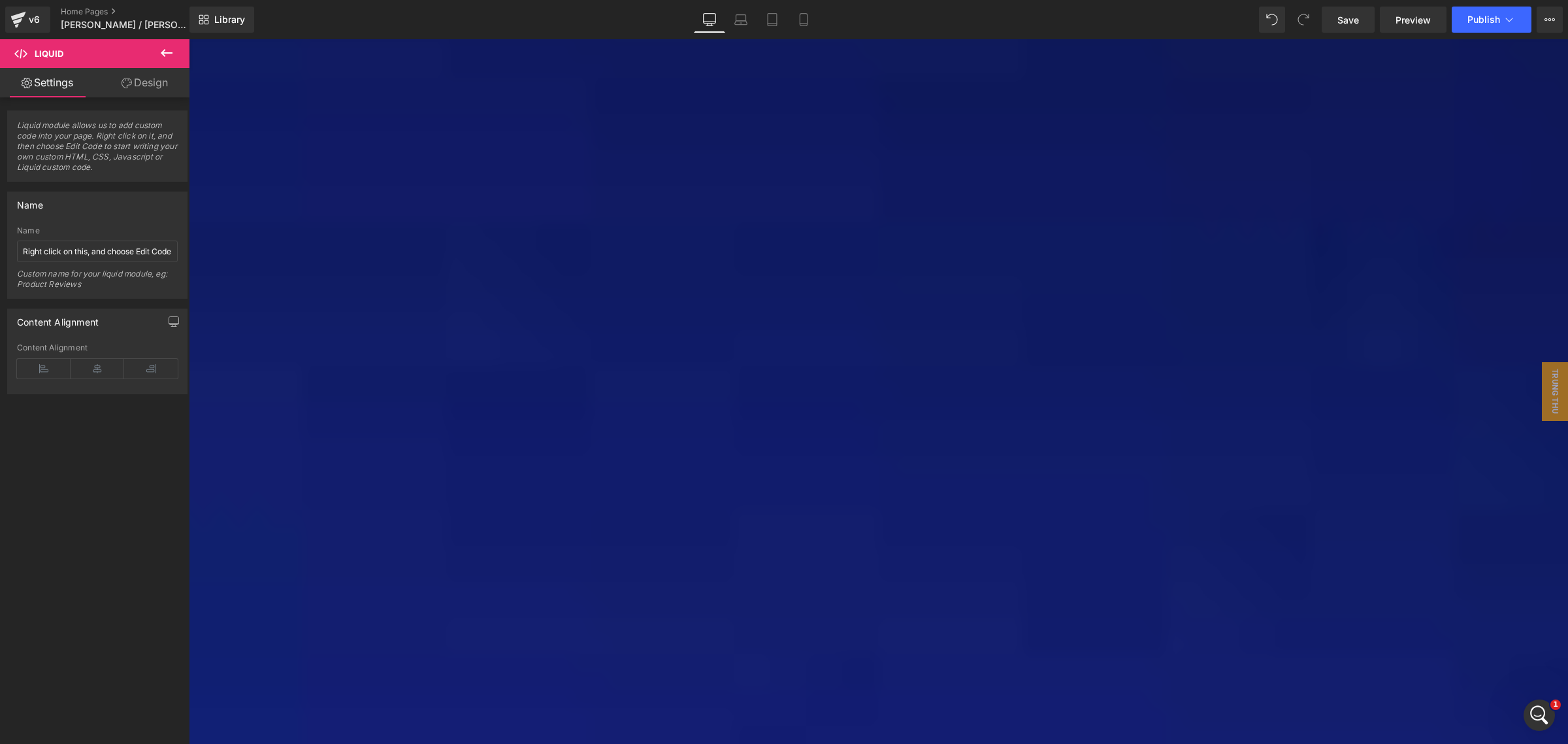
scroll to position [1818, 0]
click at [92, 17] on p "[PERSON_NAME] / [PERSON_NAME] / [PERSON_NAME]" at bounding box center [130, 25] width 150 height 16
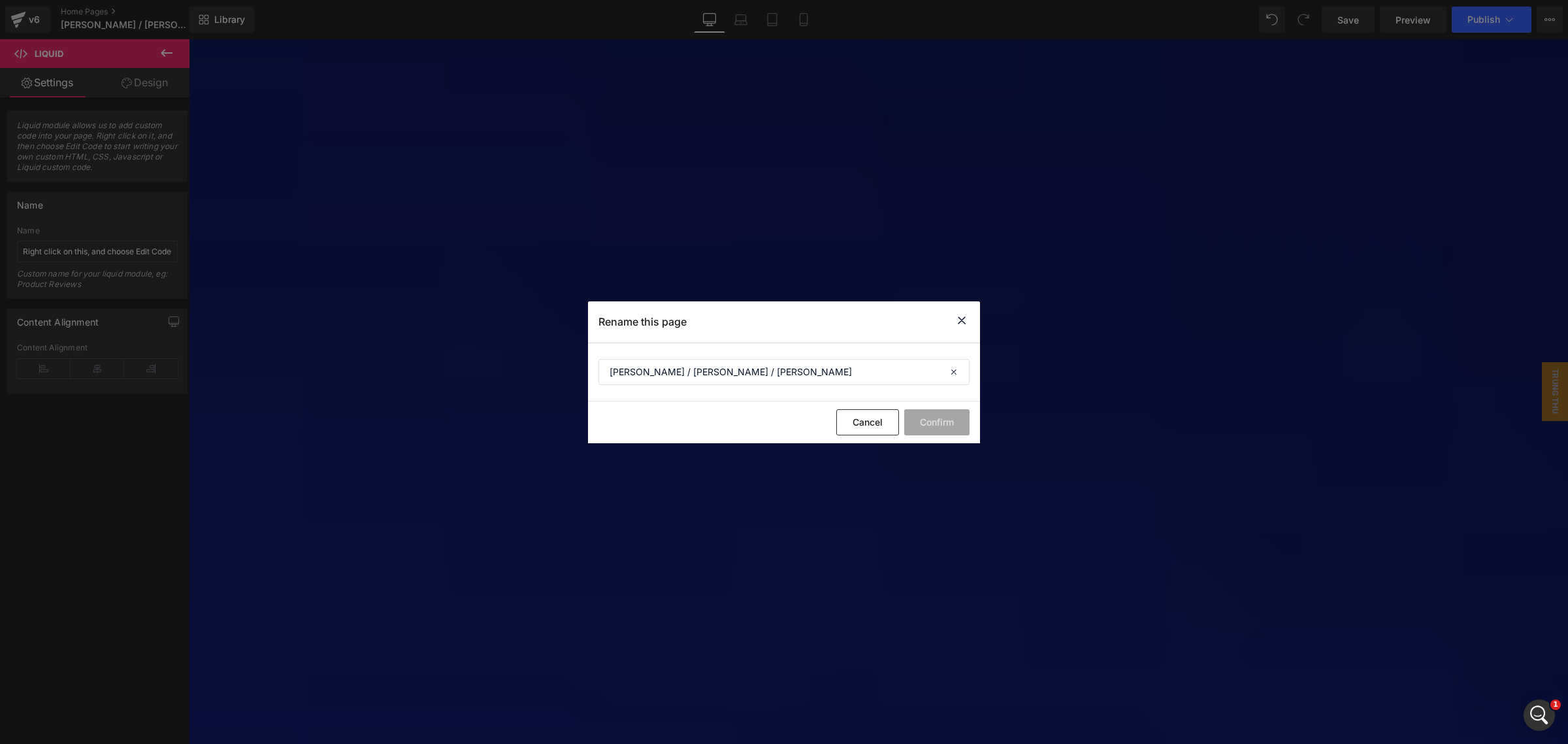
click at [966, 326] on icon at bounding box center [962, 320] width 15 height 16
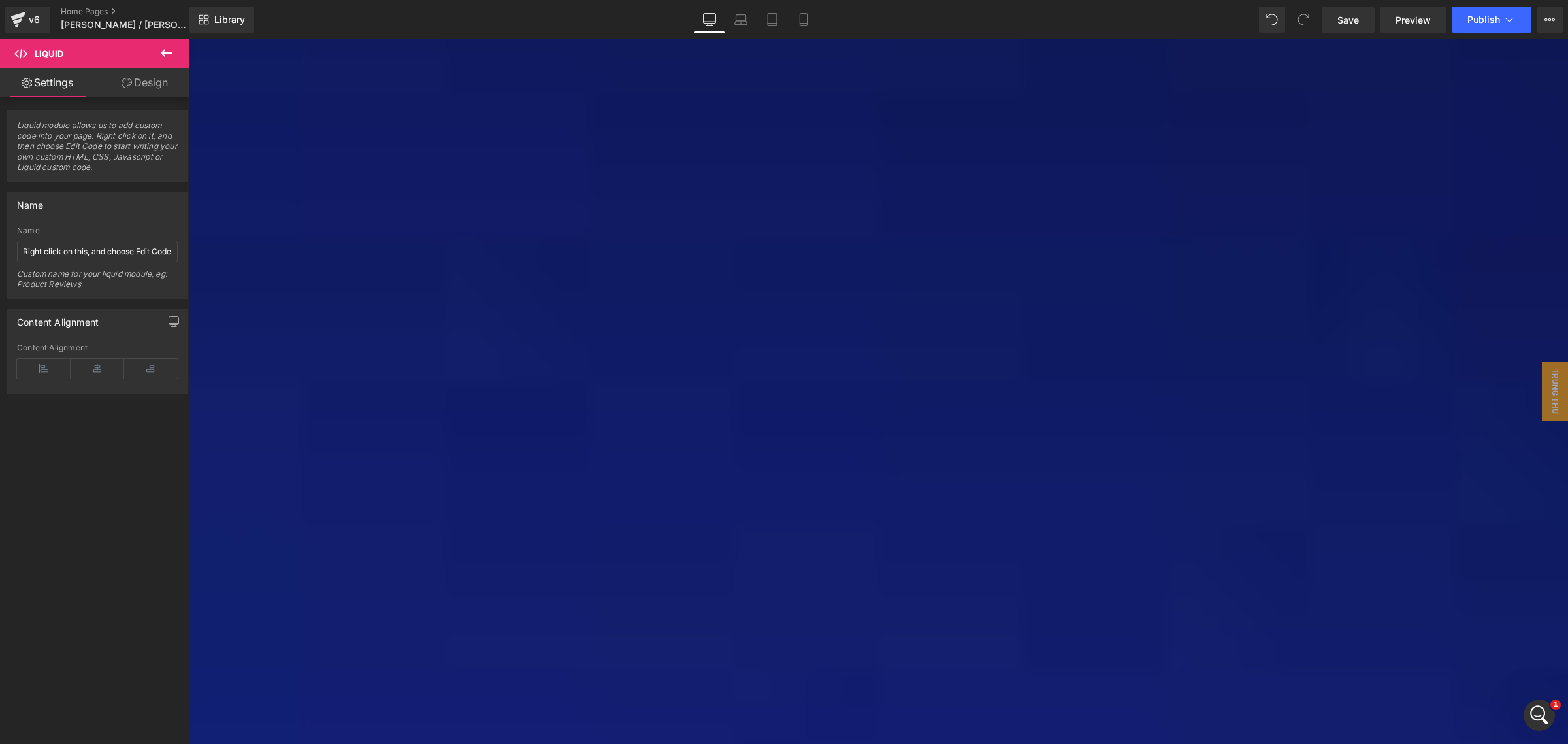
click at [93, 5] on div "v6 Home Pages [PERSON_NAME] / [PERSON_NAME] / [PERSON_NAME]" at bounding box center [95, 19] width 190 height 39
click at [95, 13] on link "Home Pages" at bounding box center [136, 12] width 150 height 11
